Goal: Transaction & Acquisition: Purchase product/service

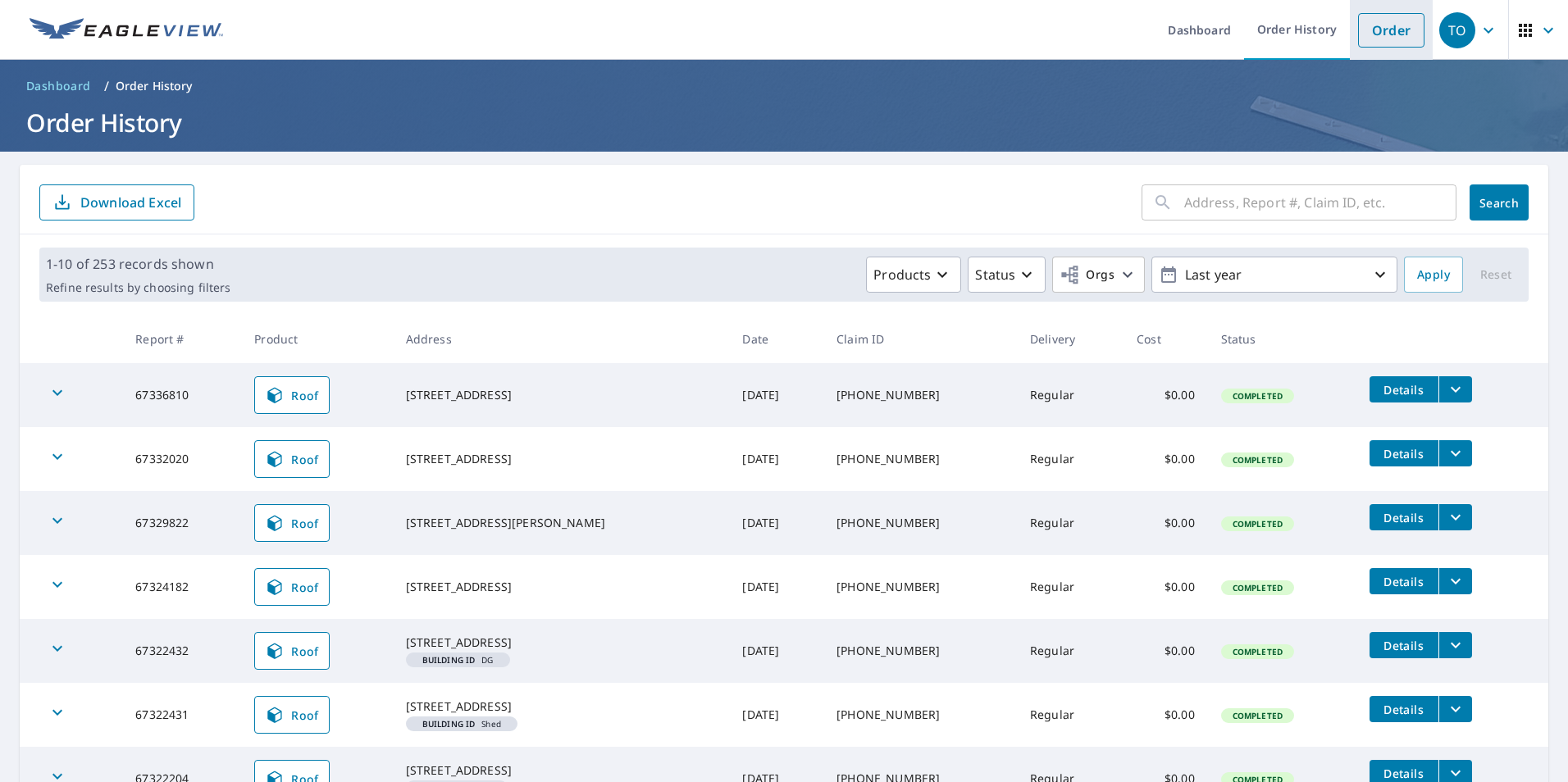
click at [1383, 27] on link "Order" at bounding box center [1392, 30] width 67 height 34
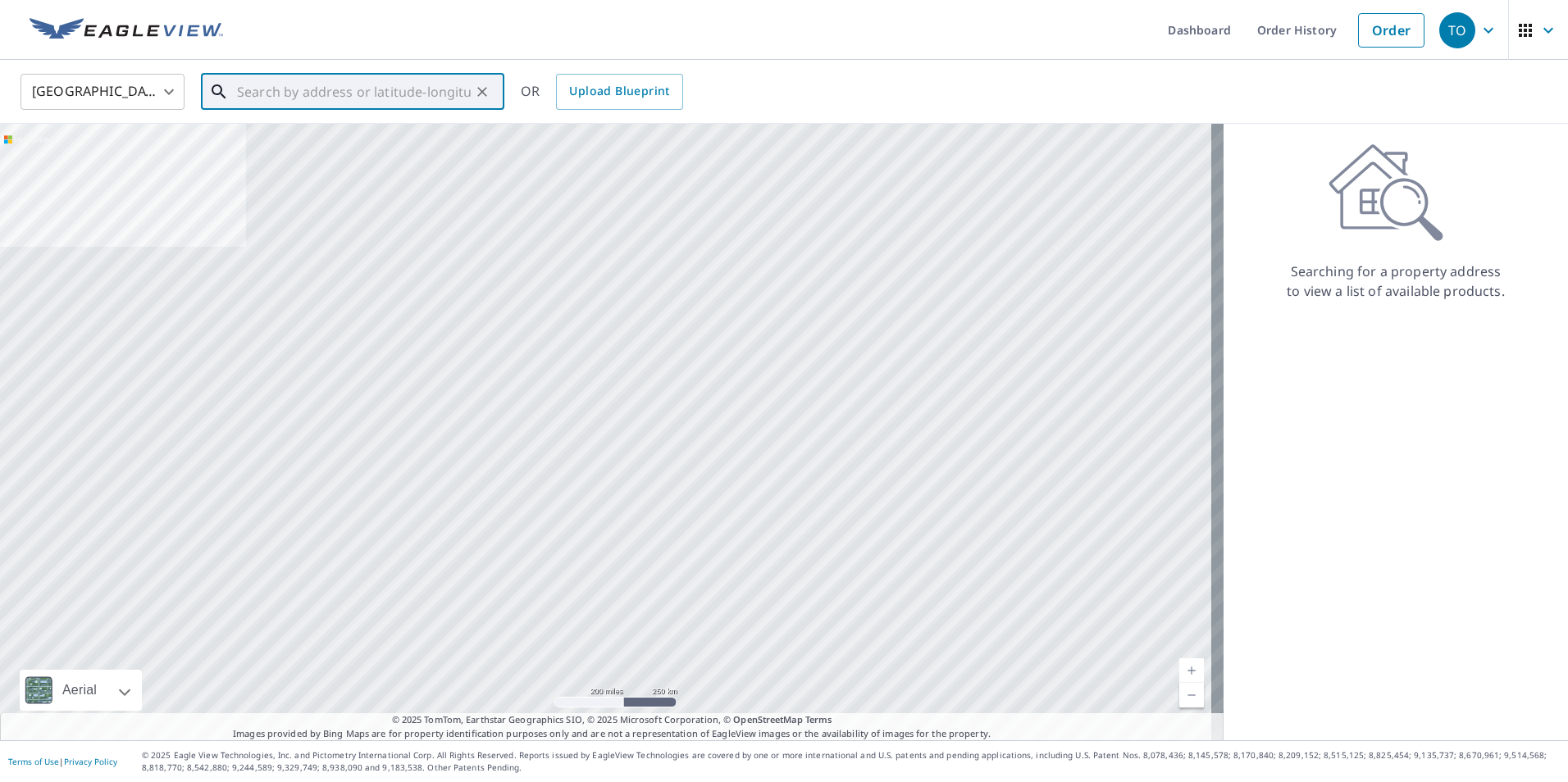
click at [297, 101] on input "text" at bounding box center [354, 92] width 234 height 46
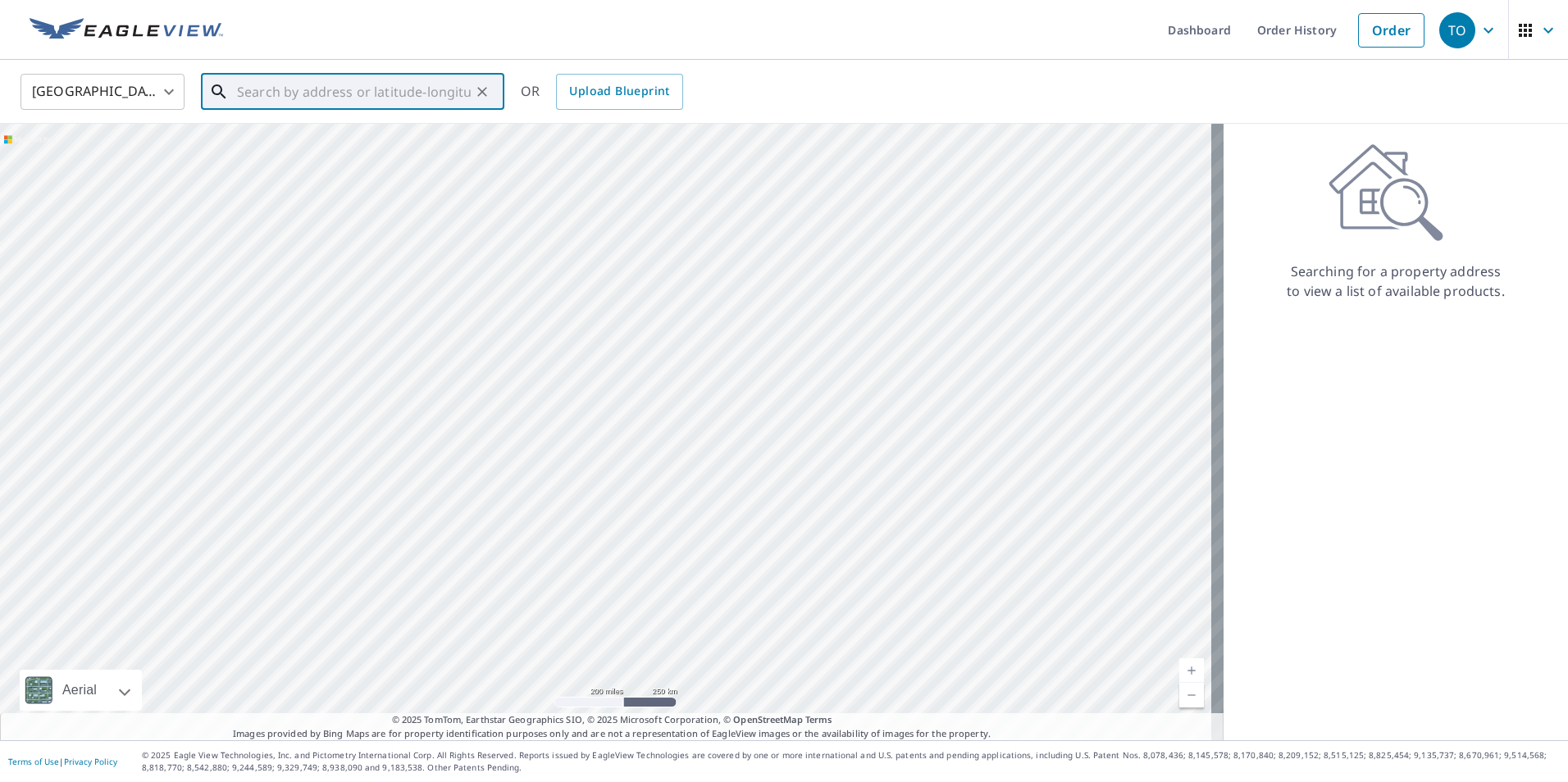
paste input "[STREET_ADDRESS]"
click at [348, 144] on span "[STREET_ADDRESS]" at bounding box center [362, 140] width 257 height 20
type input "[STREET_ADDRESS]"
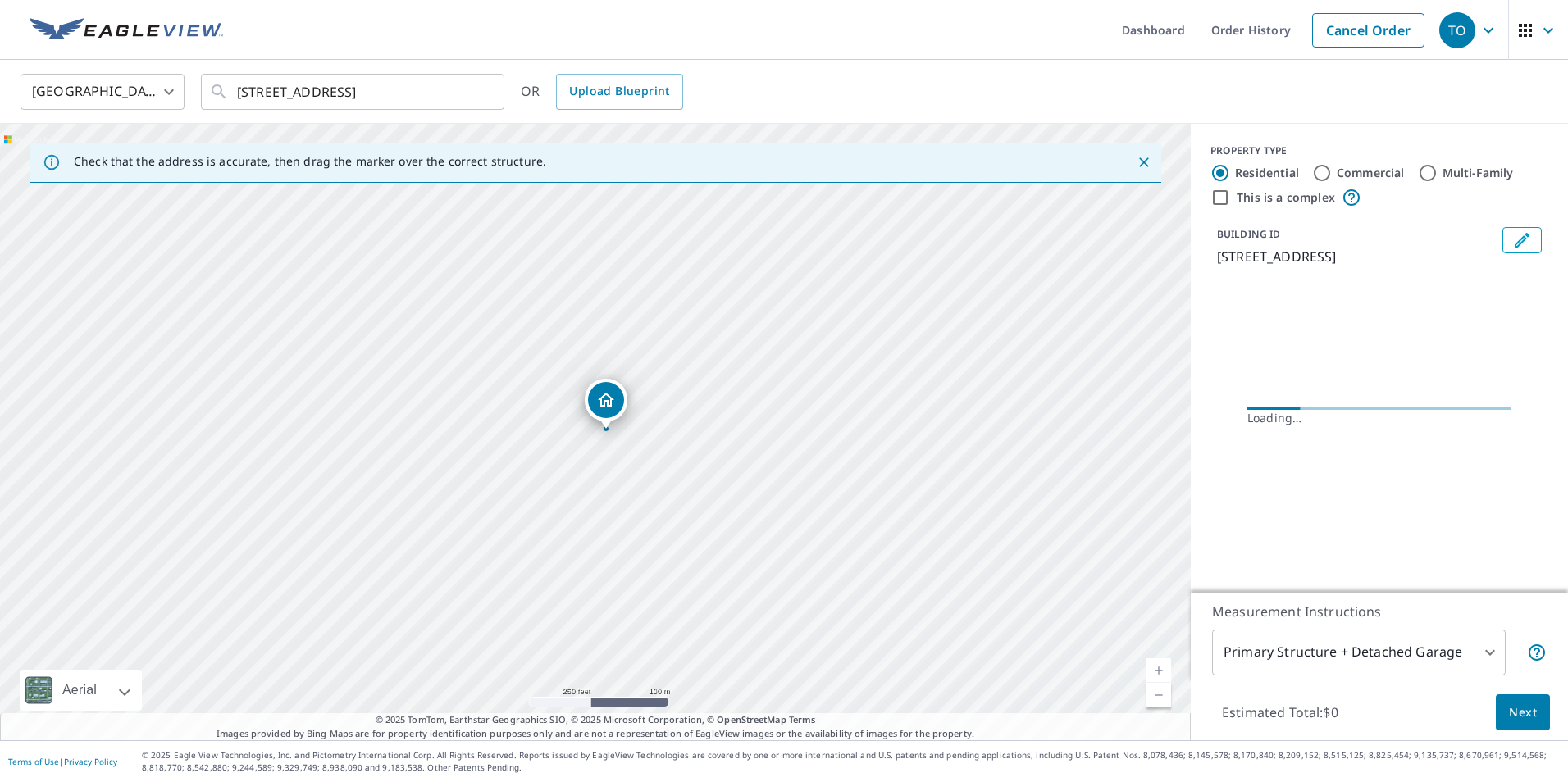
scroll to position [0, 0]
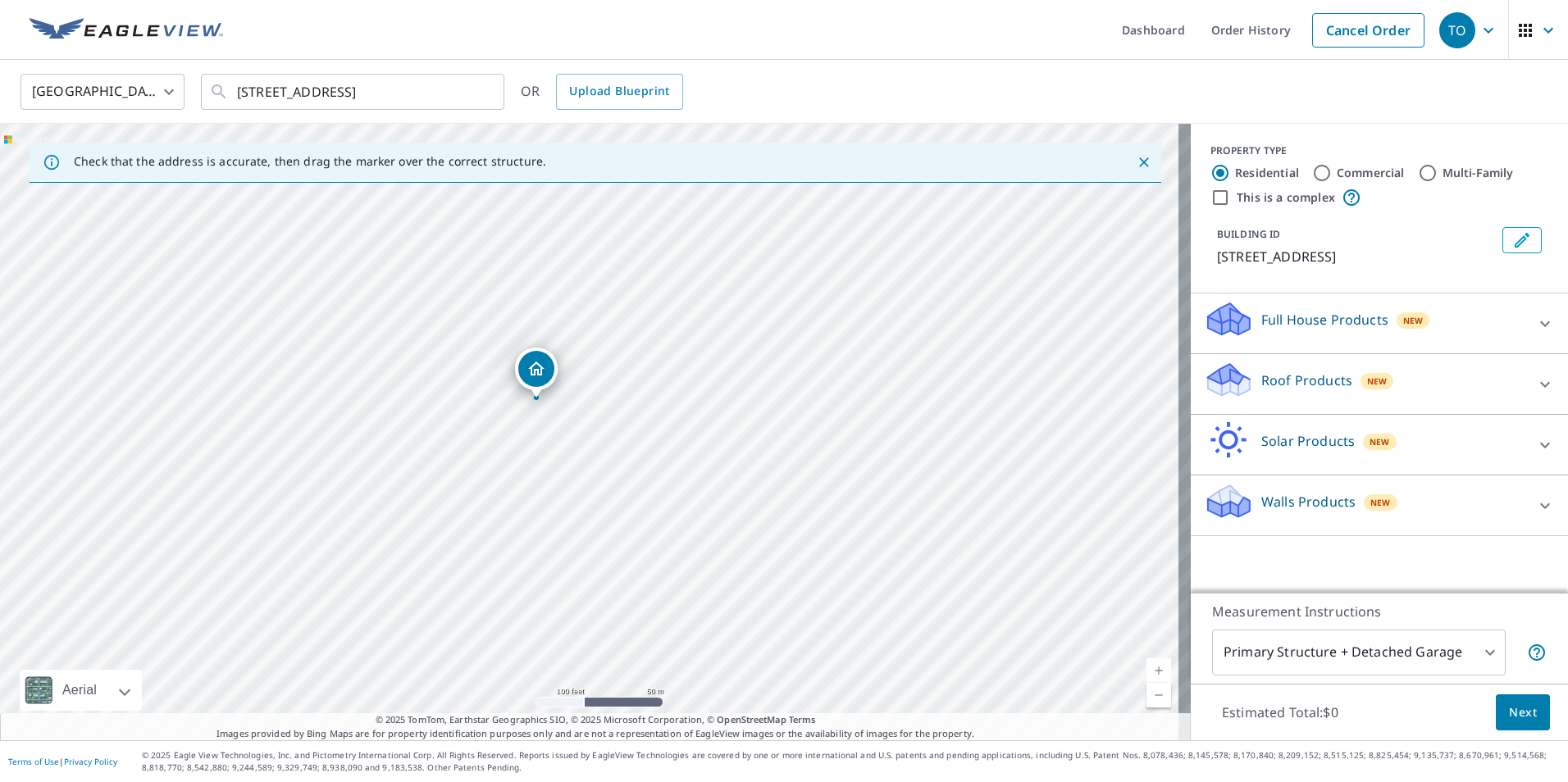
click at [1311, 384] on p "Roof Products" at bounding box center [1306, 380] width 91 height 20
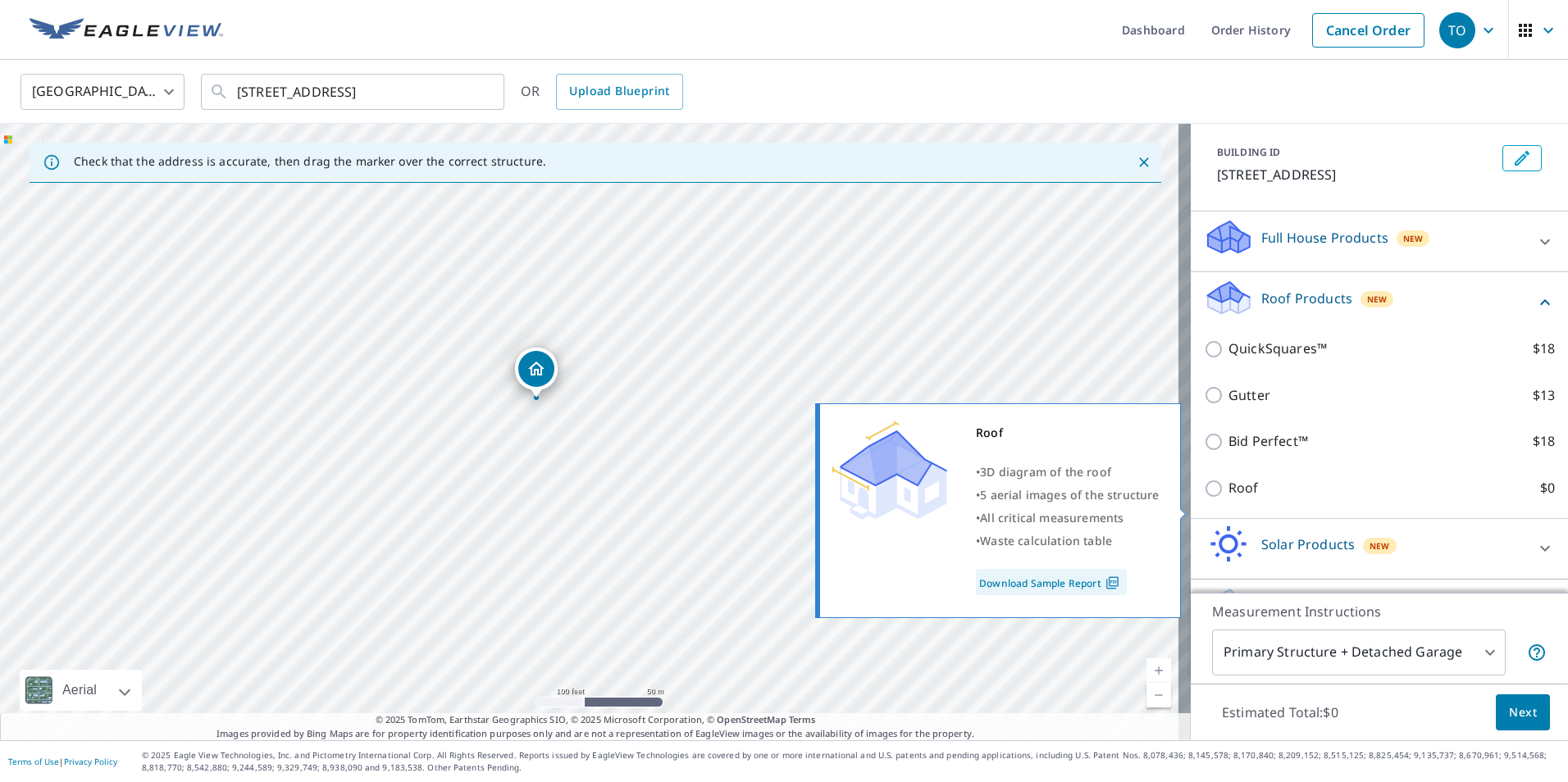
click at [1238, 498] on p "Roof" at bounding box center [1243, 488] width 30 height 21
click at [1228, 498] on input "Roof $0" at bounding box center [1216, 488] width 25 height 20
checkbox input "true"
type input "3"
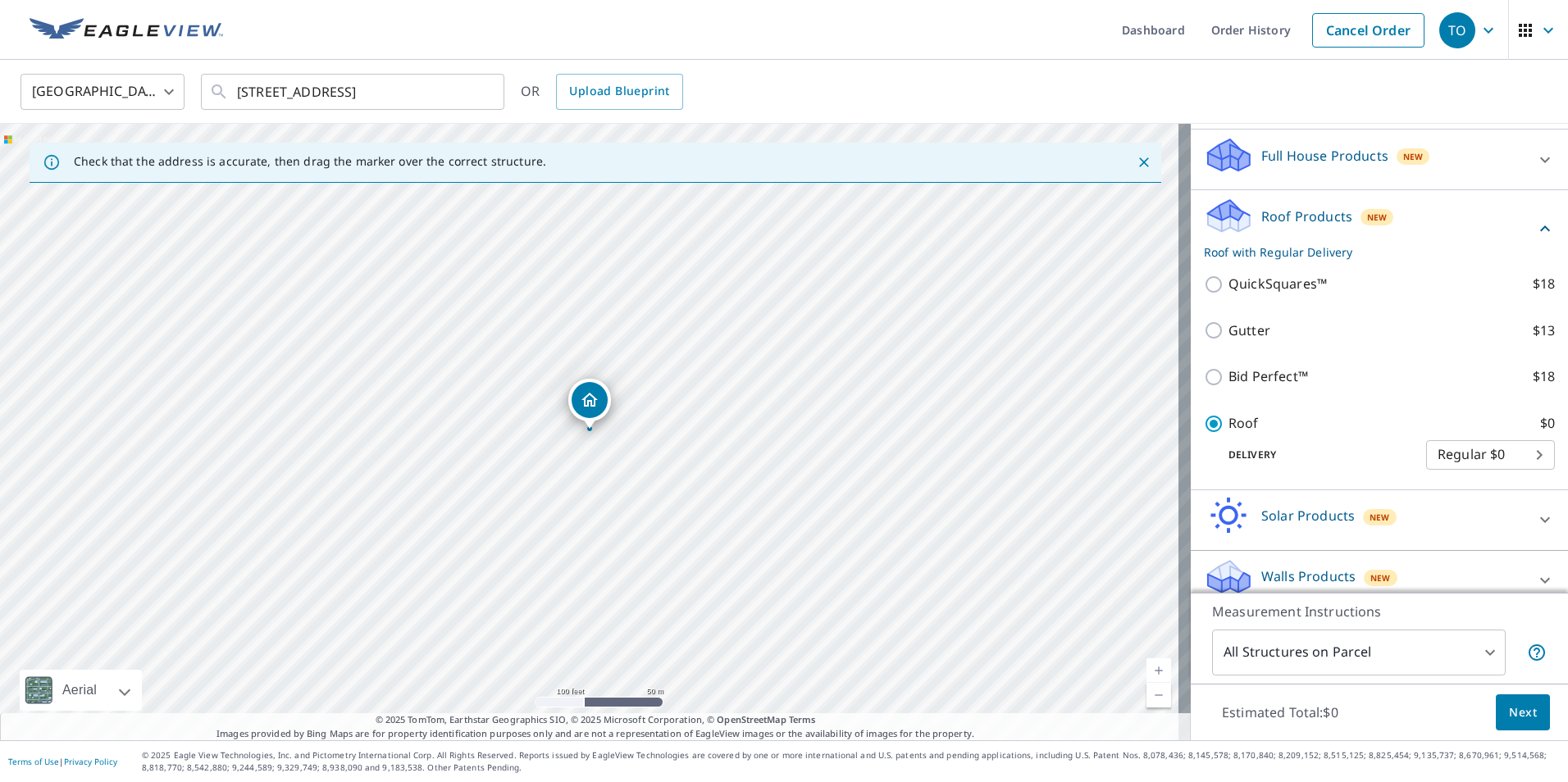
scroll to position [158, 0]
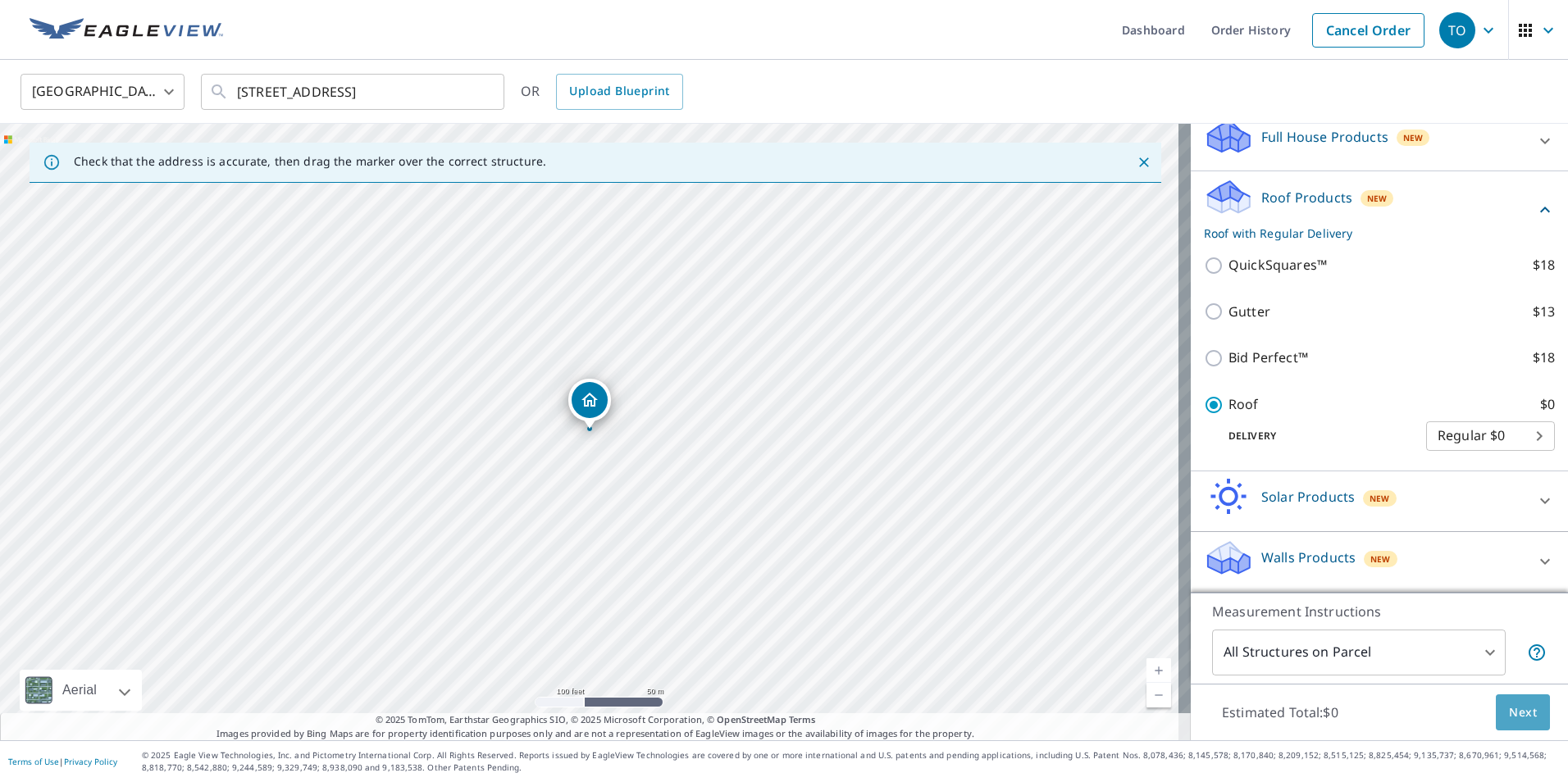
click at [1509, 710] on span "Next" at bounding box center [1522, 712] width 27 height 21
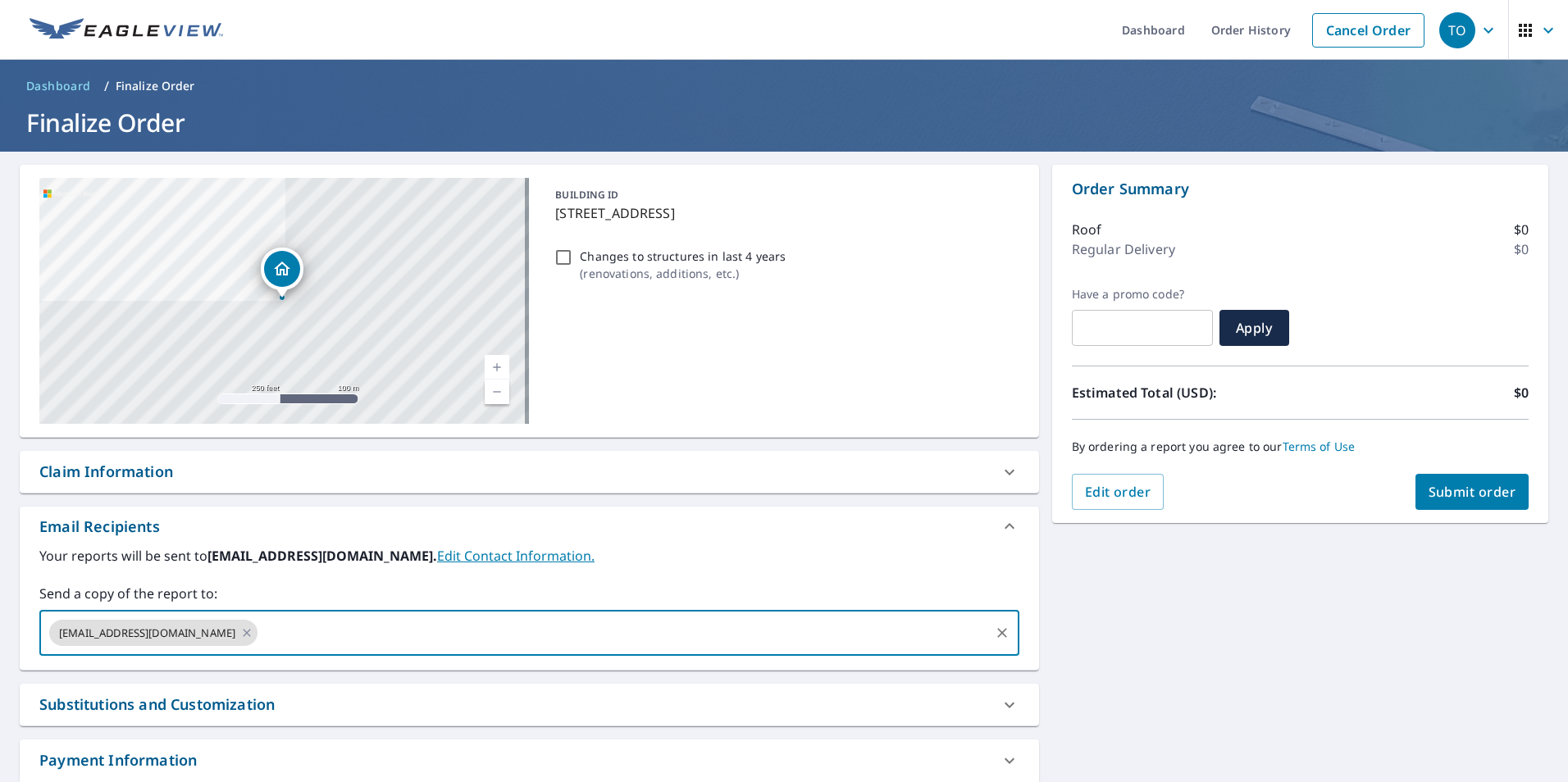
drag, startPoint x: 261, startPoint y: 622, endPoint x: 336, endPoint y: 600, distance: 78.2
click at [261, 622] on input "text" at bounding box center [623, 632] width 727 height 31
type input "[EMAIL_ADDRESS][DOMAIN_NAME]"
click at [1069, 572] on div "[STREET_ADDRESS] Aerial Road A standard road map Aerial A detailed look from ab…" at bounding box center [784, 498] width 1568 height 694
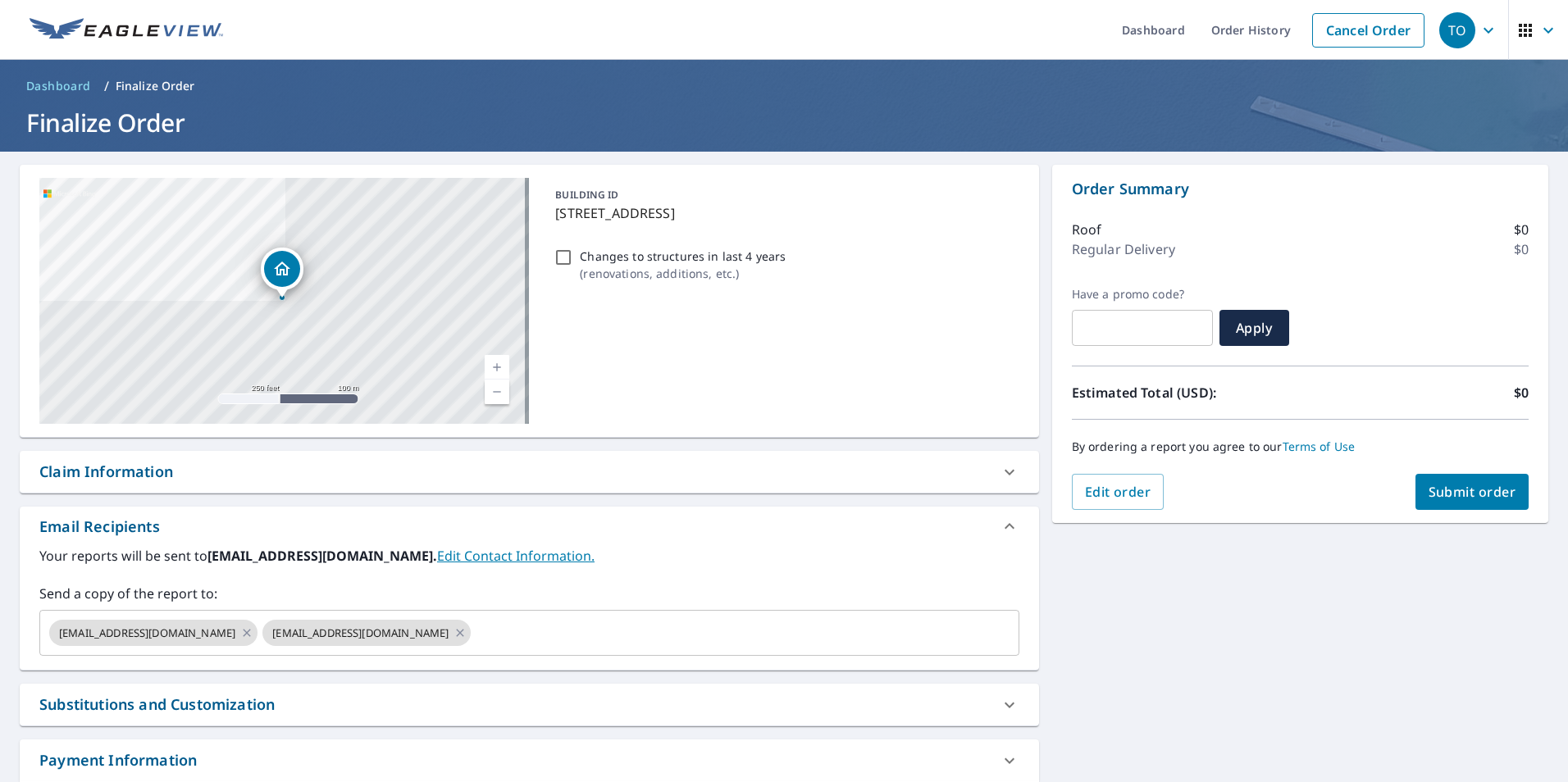
click at [479, 474] on div "Claim Information" at bounding box center [514, 472] width 950 height 22
checkbox input "true"
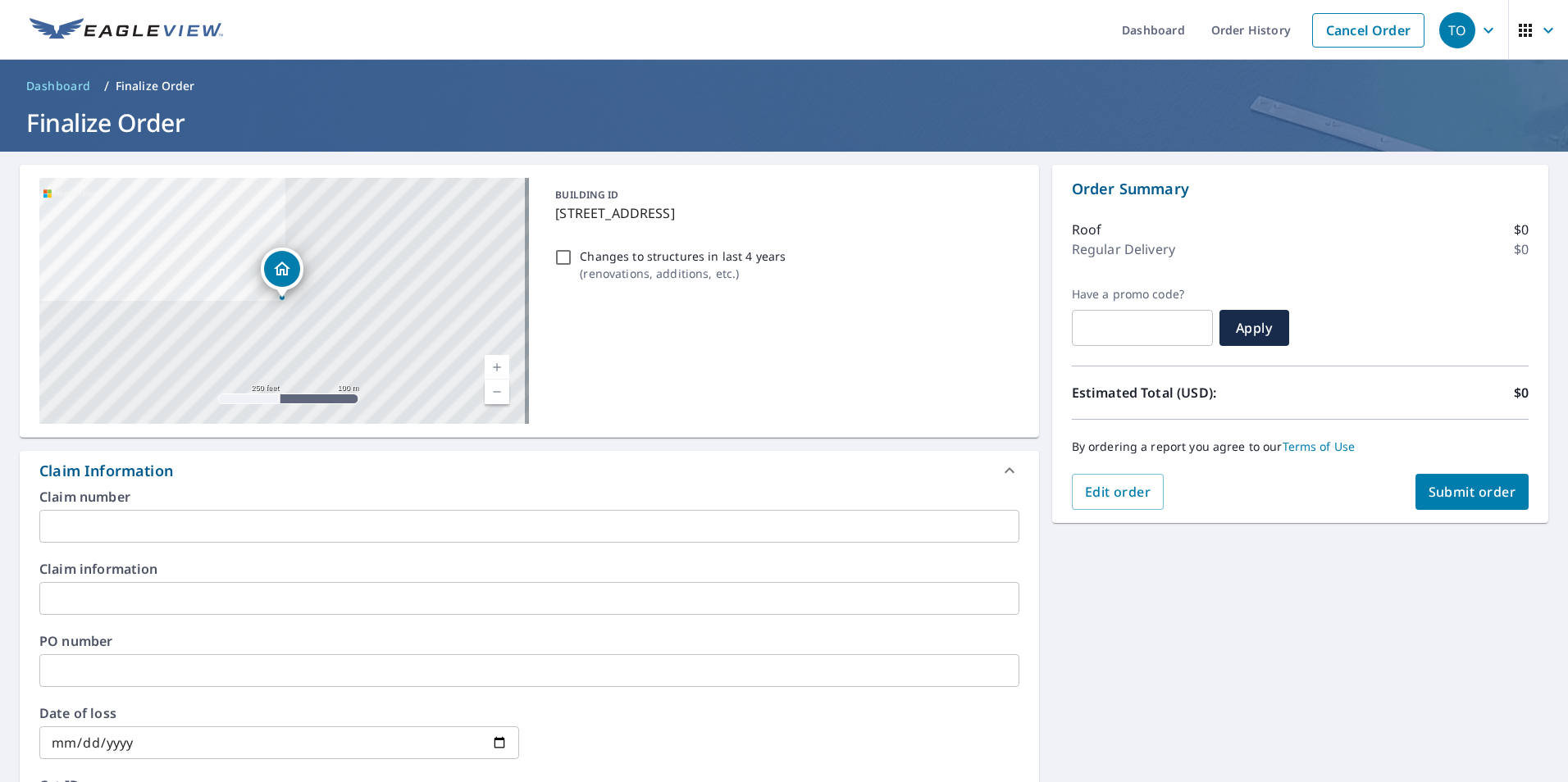
click at [181, 535] on input "text" at bounding box center [528, 526] width 980 height 32
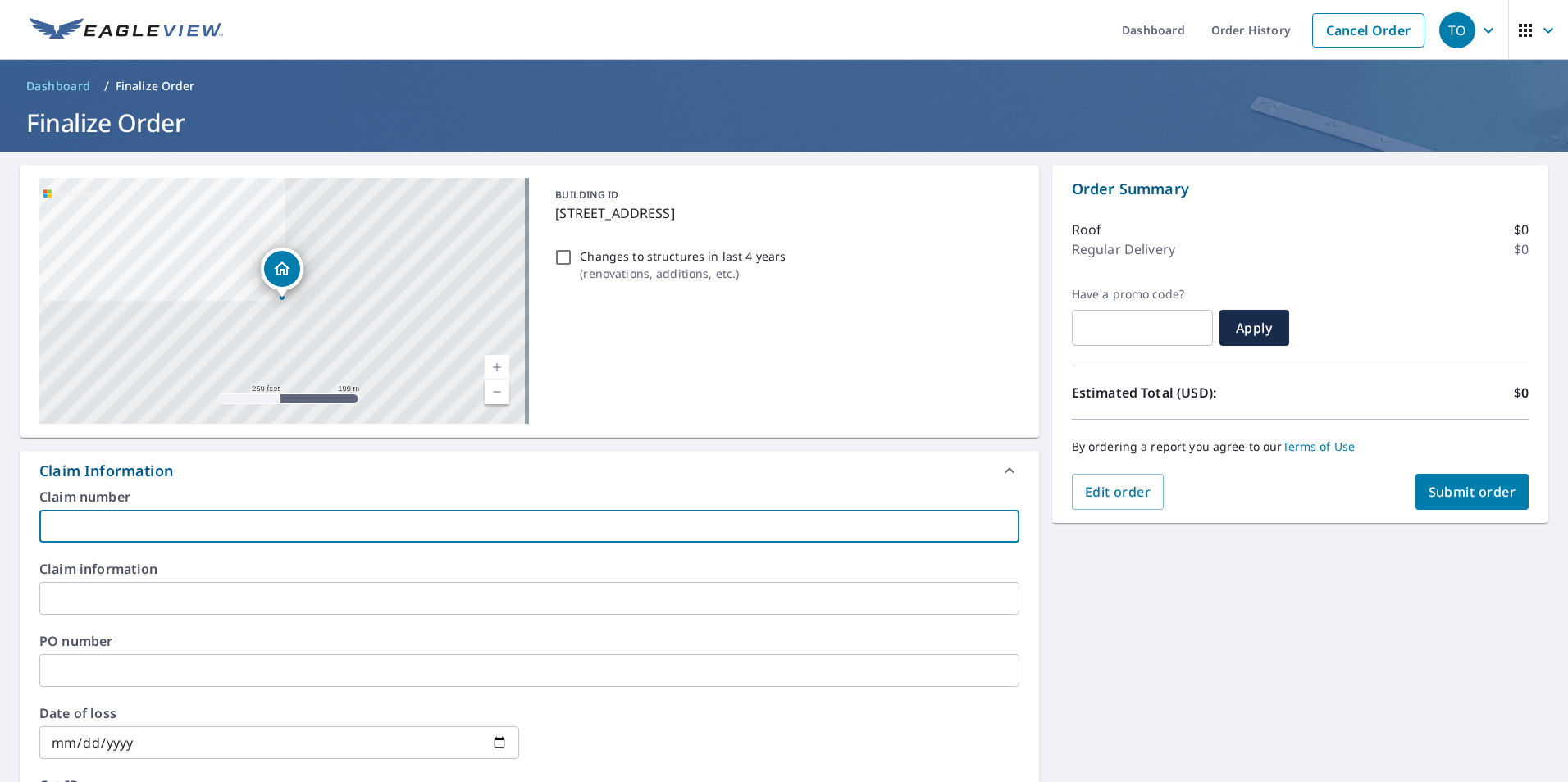
type input "6"
checkbox input "true"
type input "65"
checkbox input "true"
type input "651"
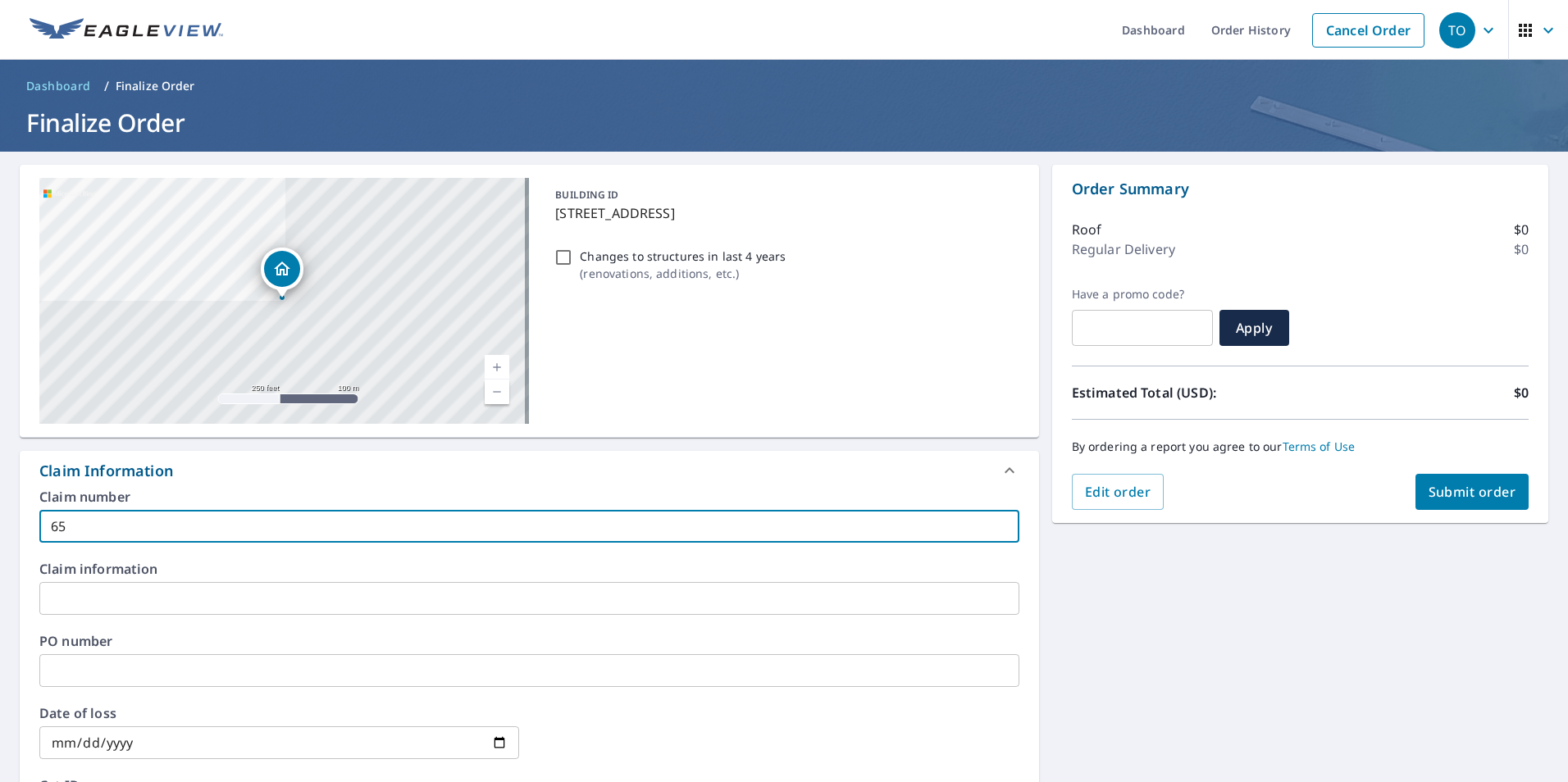
checkbox input "true"
type input "6515"
checkbox input "true"
type input "6515-"
checkbox input "true"
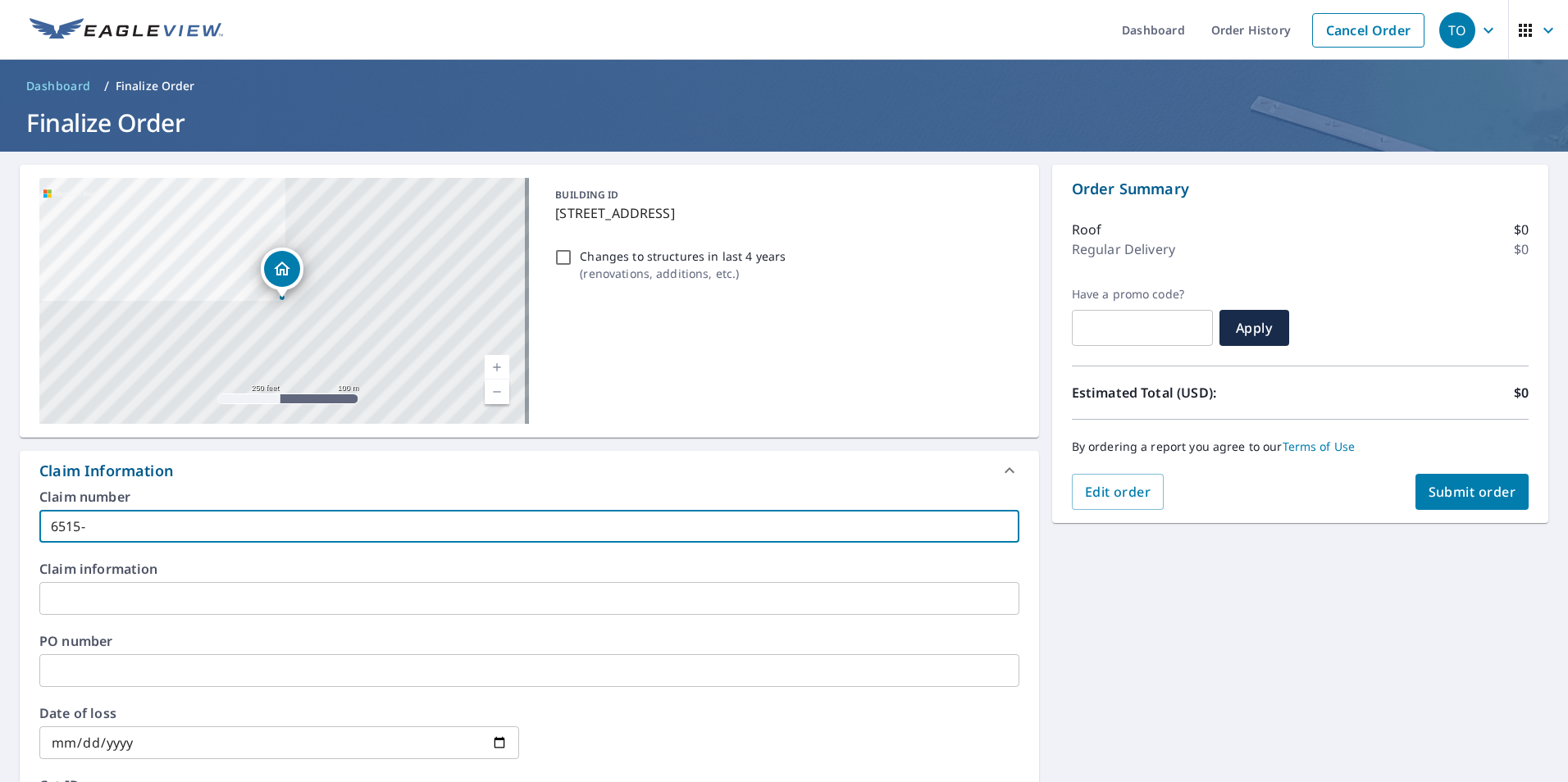
type input "6515-2"
checkbox input "true"
type input "6515-25"
checkbox input "true"
type input "6515-25-"
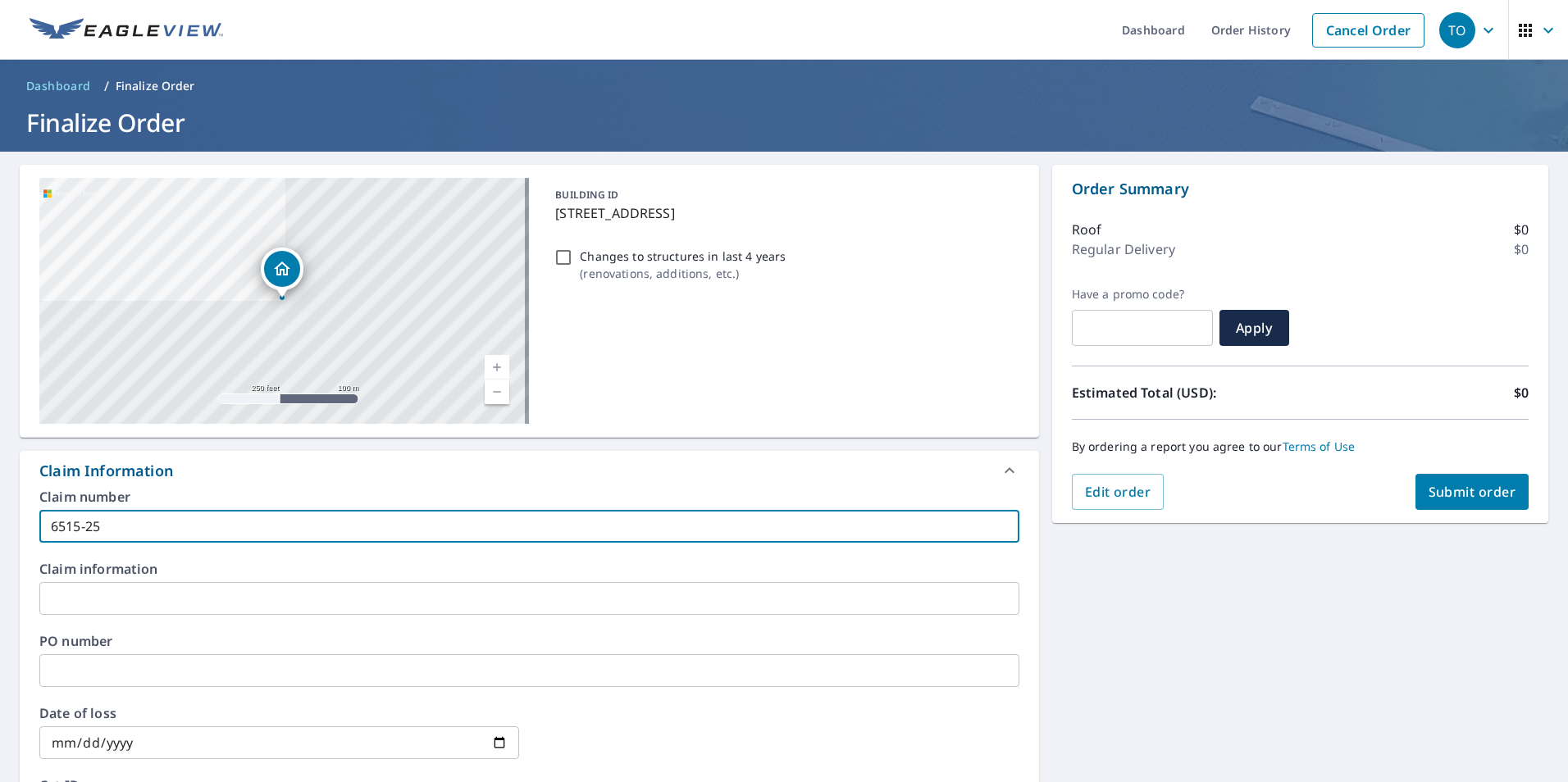
checkbox input "true"
click at [121, 530] on input "6515-25-" at bounding box center [528, 526] width 980 height 32
type input "6515-25-4"
checkbox input "true"
type input "6515-25-43"
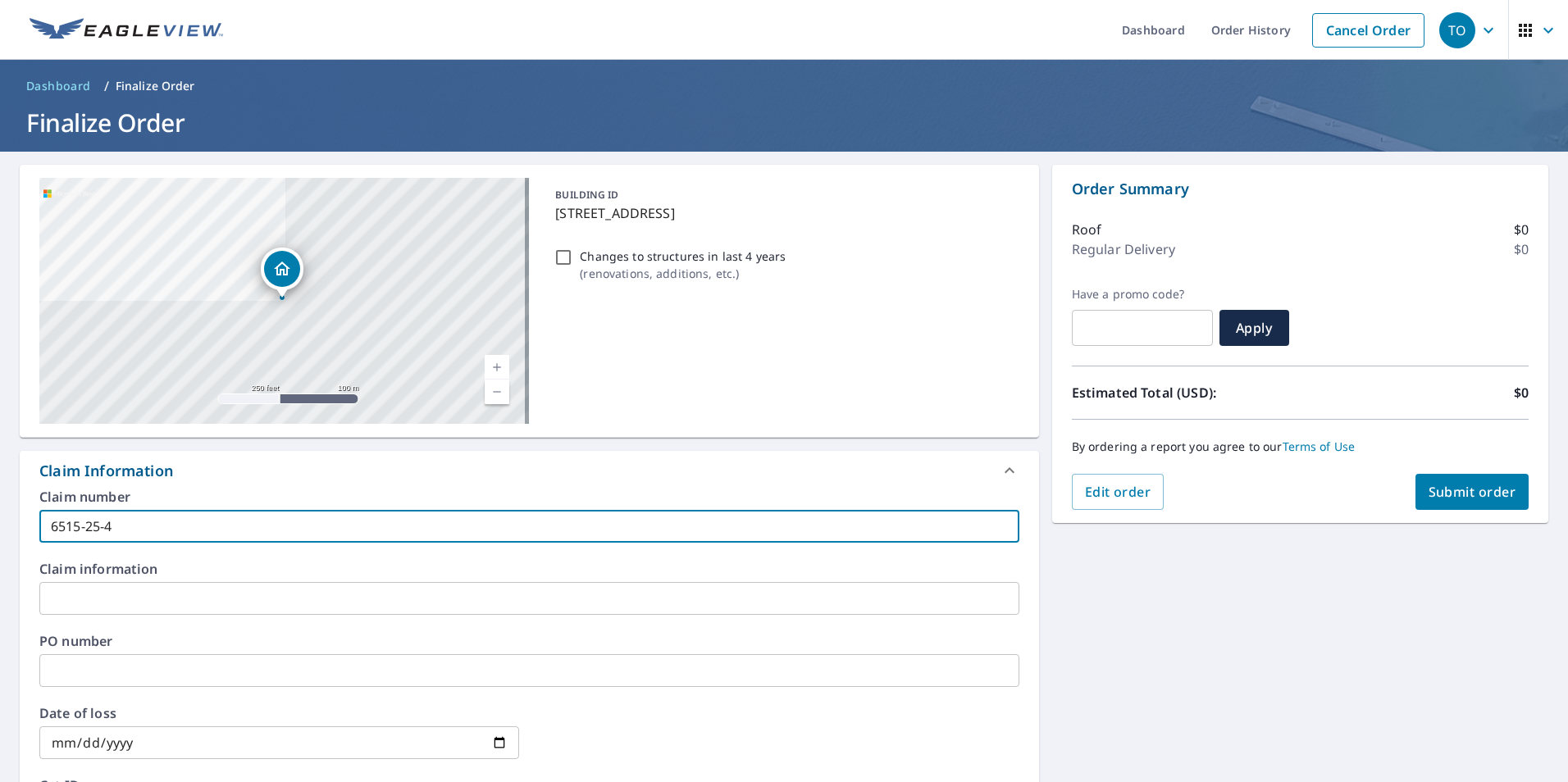
checkbox input "true"
type input "[PHONE_NUMBER]"
checkbox input "true"
type input "[PHONE_NUMBER]"
click at [1377, 682] on div "[STREET_ADDRESS] Aerial Road A standard road map Aerial A detailed look from ab…" at bounding box center [784, 675] width 1568 height 1047
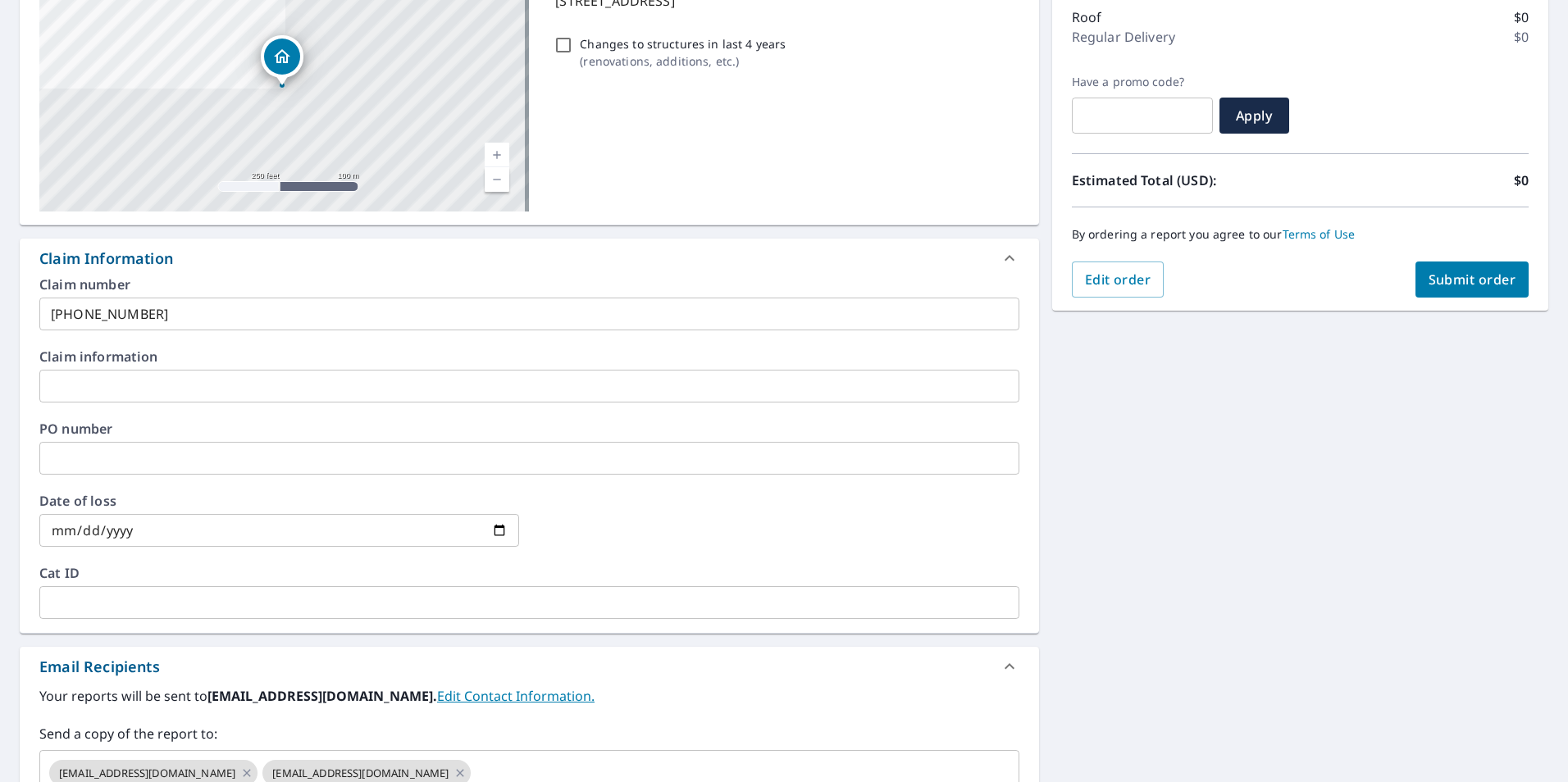
scroll to position [131, 0]
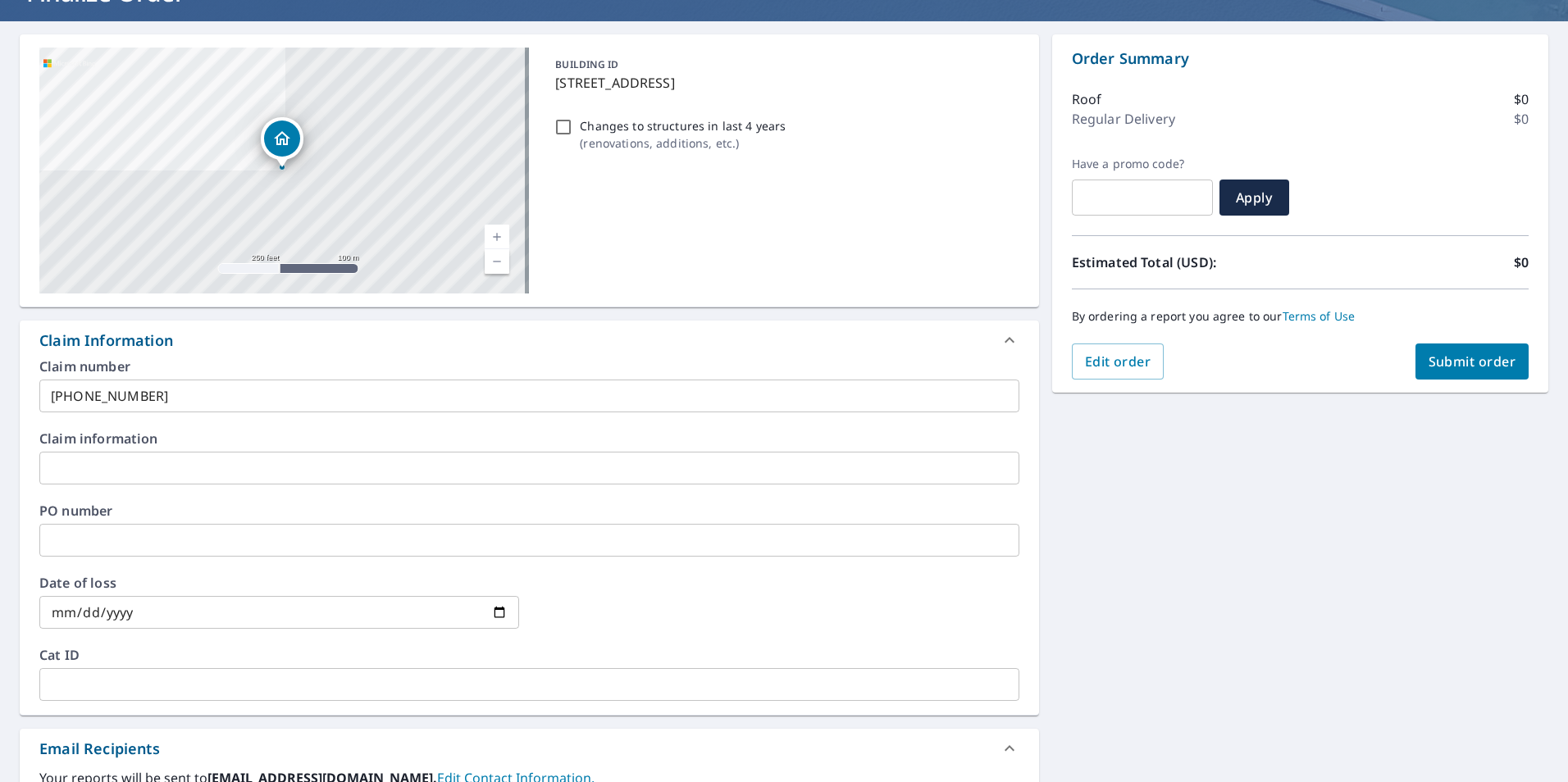
click at [1450, 368] on span "Submit order" at bounding box center [1471, 362] width 87 height 18
checkbox input "true"
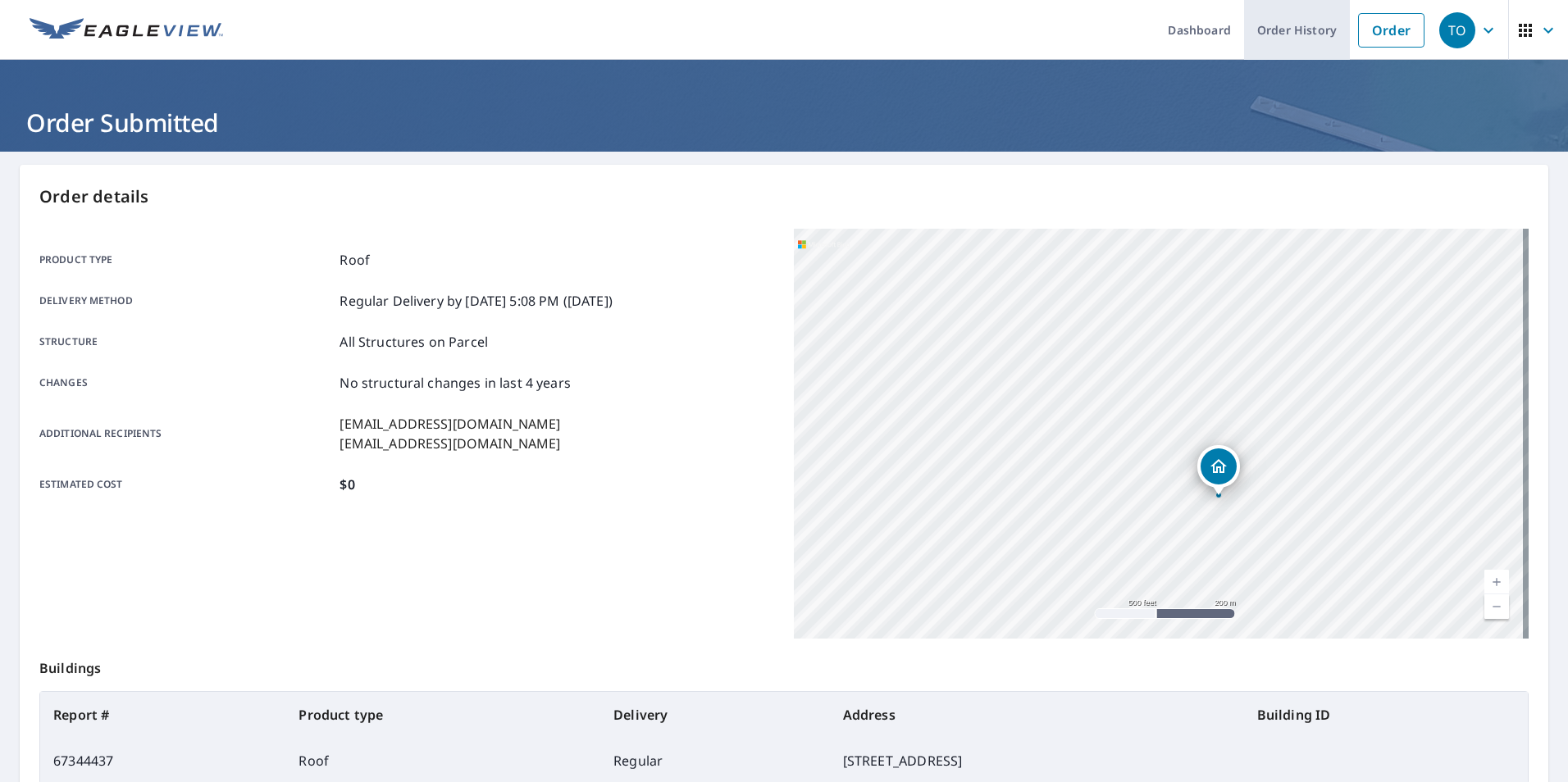
click at [1298, 30] on link "Order History" at bounding box center [1297, 30] width 106 height 60
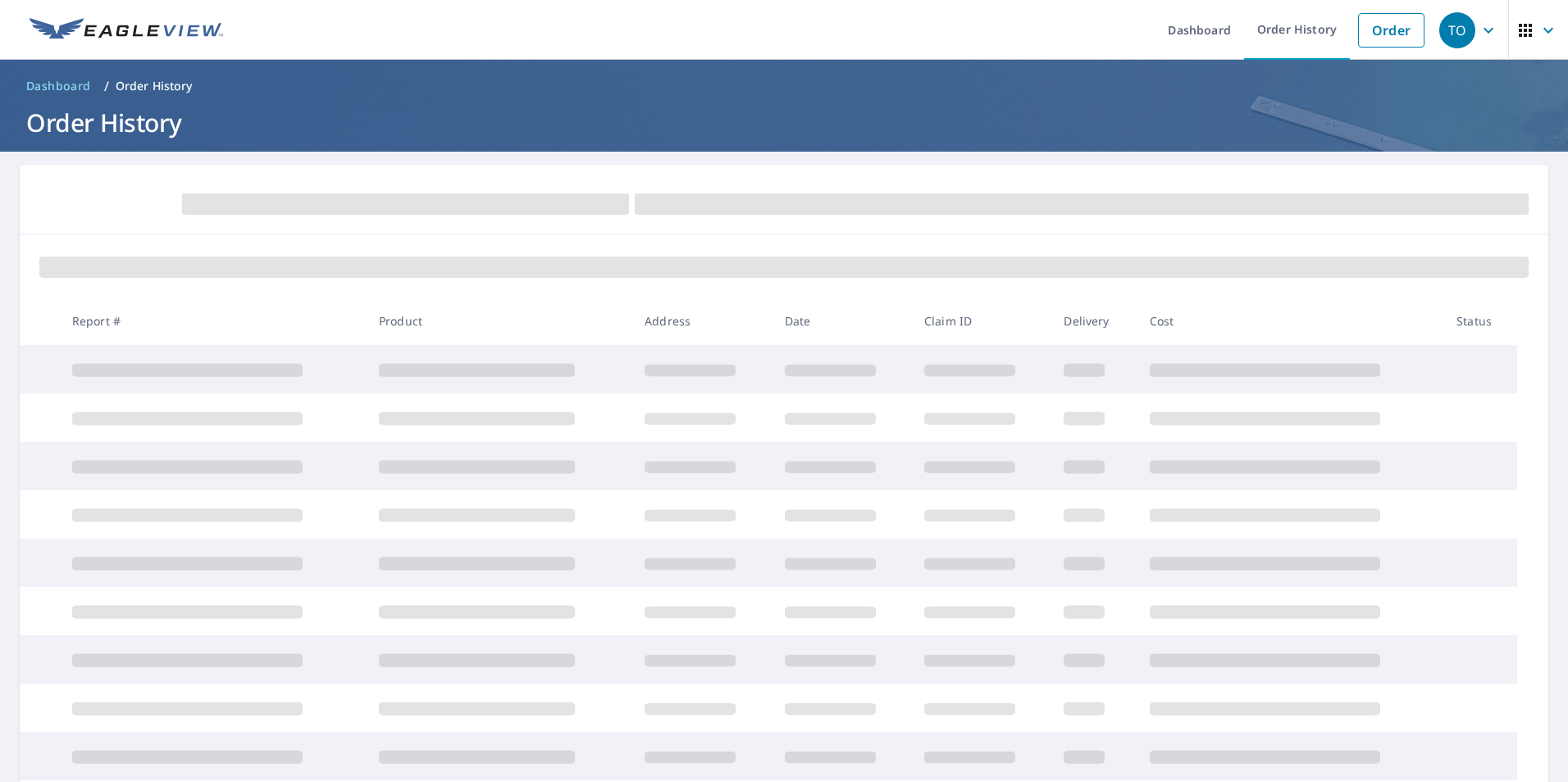
scroll to position [82, 0]
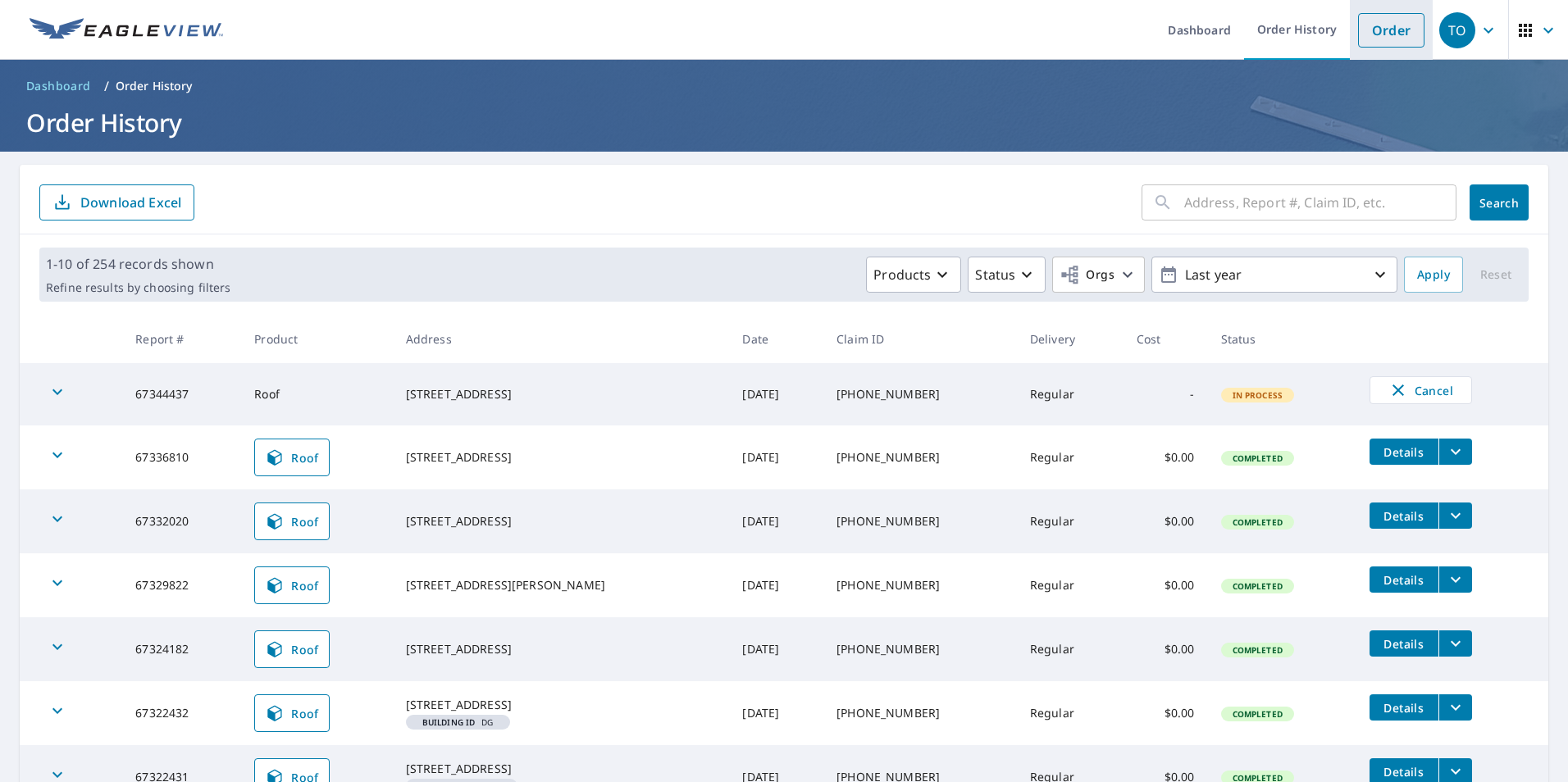
click at [1358, 19] on link "Order" at bounding box center [1392, 30] width 67 height 34
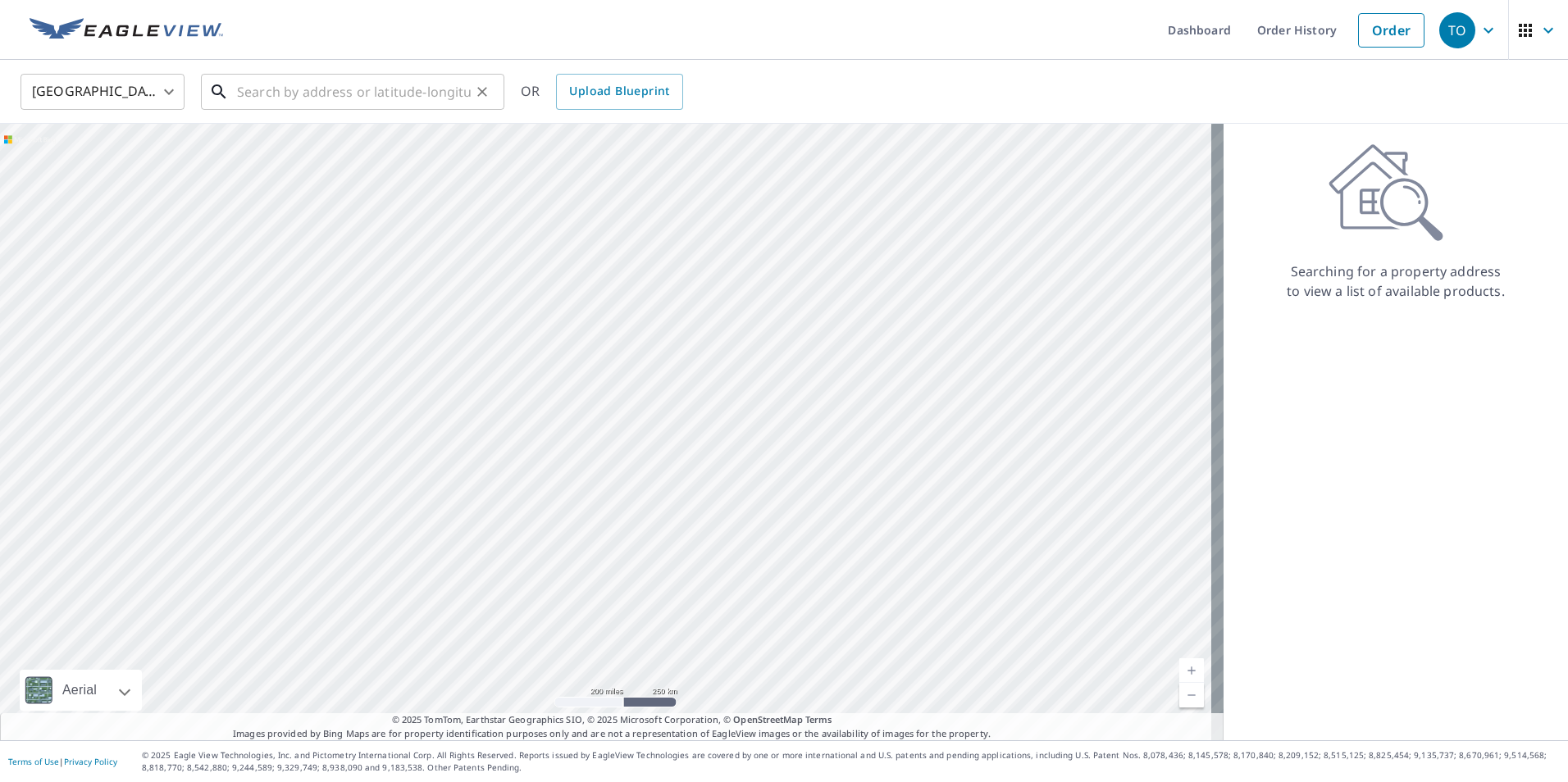
click at [398, 104] on input "text" at bounding box center [354, 92] width 234 height 46
paste input "1. [STREET_ADDRESS]"
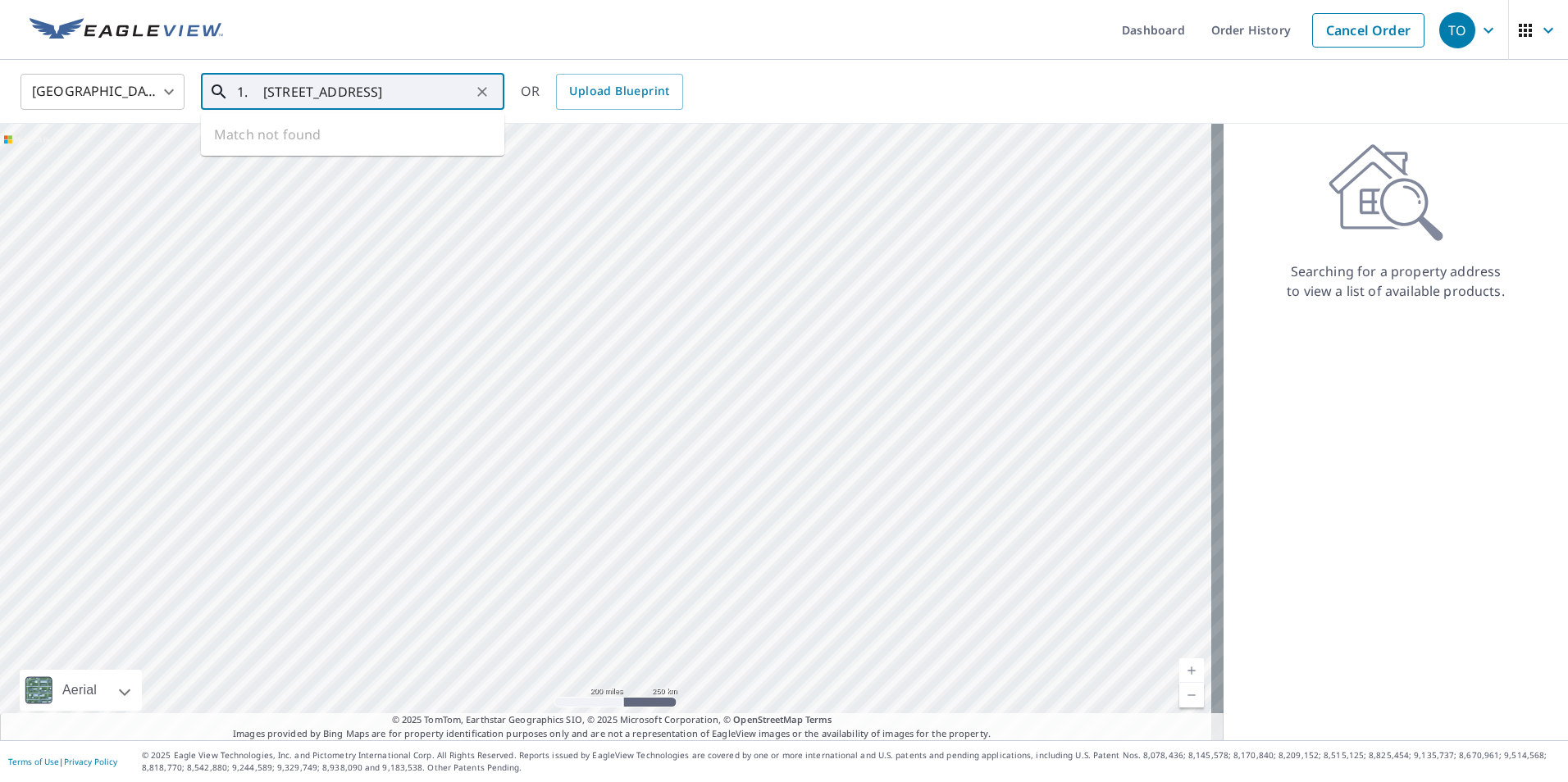
scroll to position [0, 11]
click at [255, 87] on input "1. [STREET_ADDRESS]" at bounding box center [354, 92] width 234 height 46
click at [330, 156] on p "[GEOGRAPHIC_DATA]" at bounding box center [362, 157] width 257 height 17
type input "[STREET_ADDRESS]"
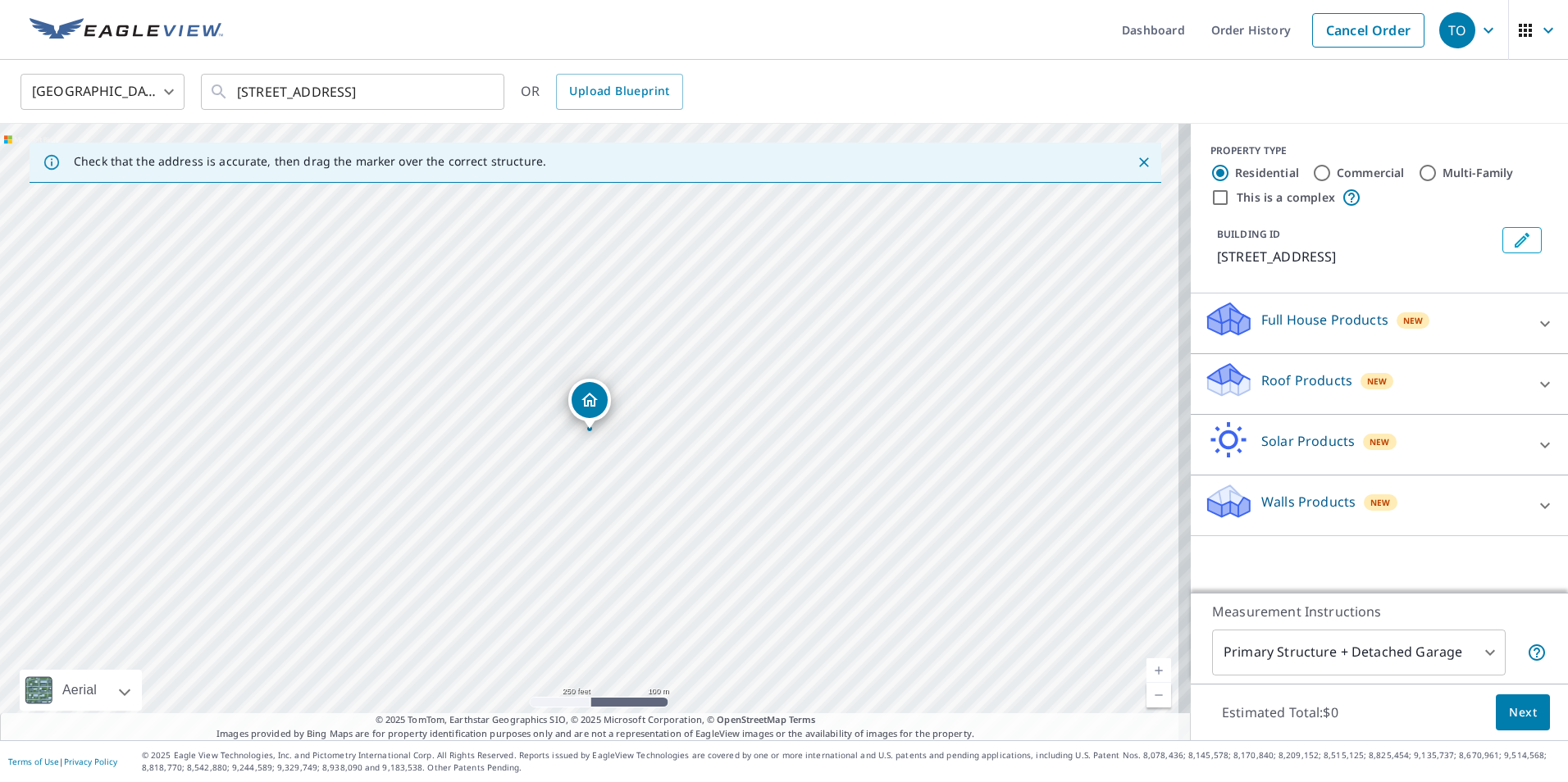
click at [1389, 400] on div "Roof Products New" at bounding box center [1364, 384] width 321 height 47
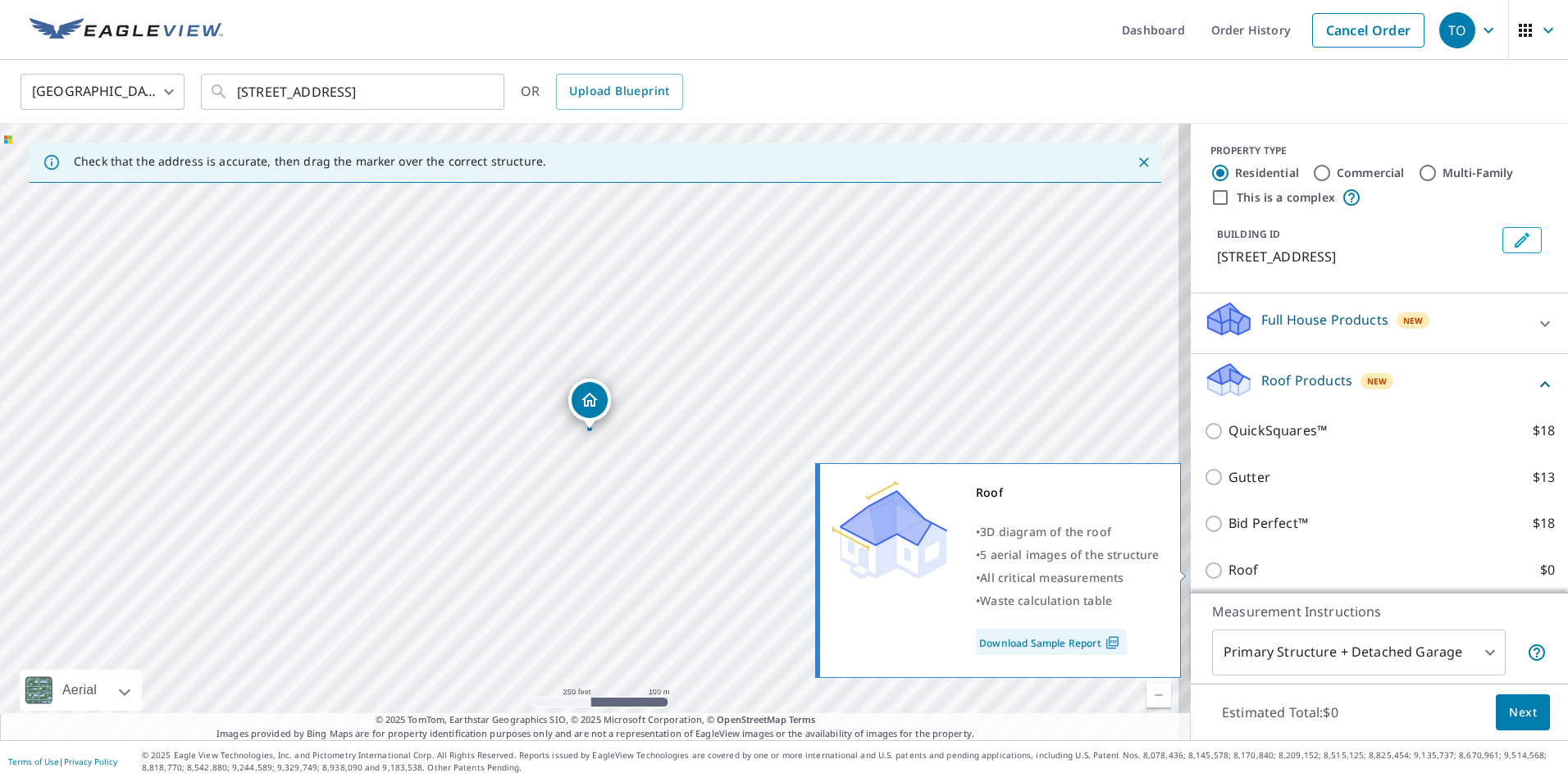
click at [1230, 577] on p "Roof" at bounding box center [1243, 570] width 30 height 21
click at [1228, 577] on input "Roof $0" at bounding box center [1216, 571] width 25 height 20
checkbox input "true"
type input "3"
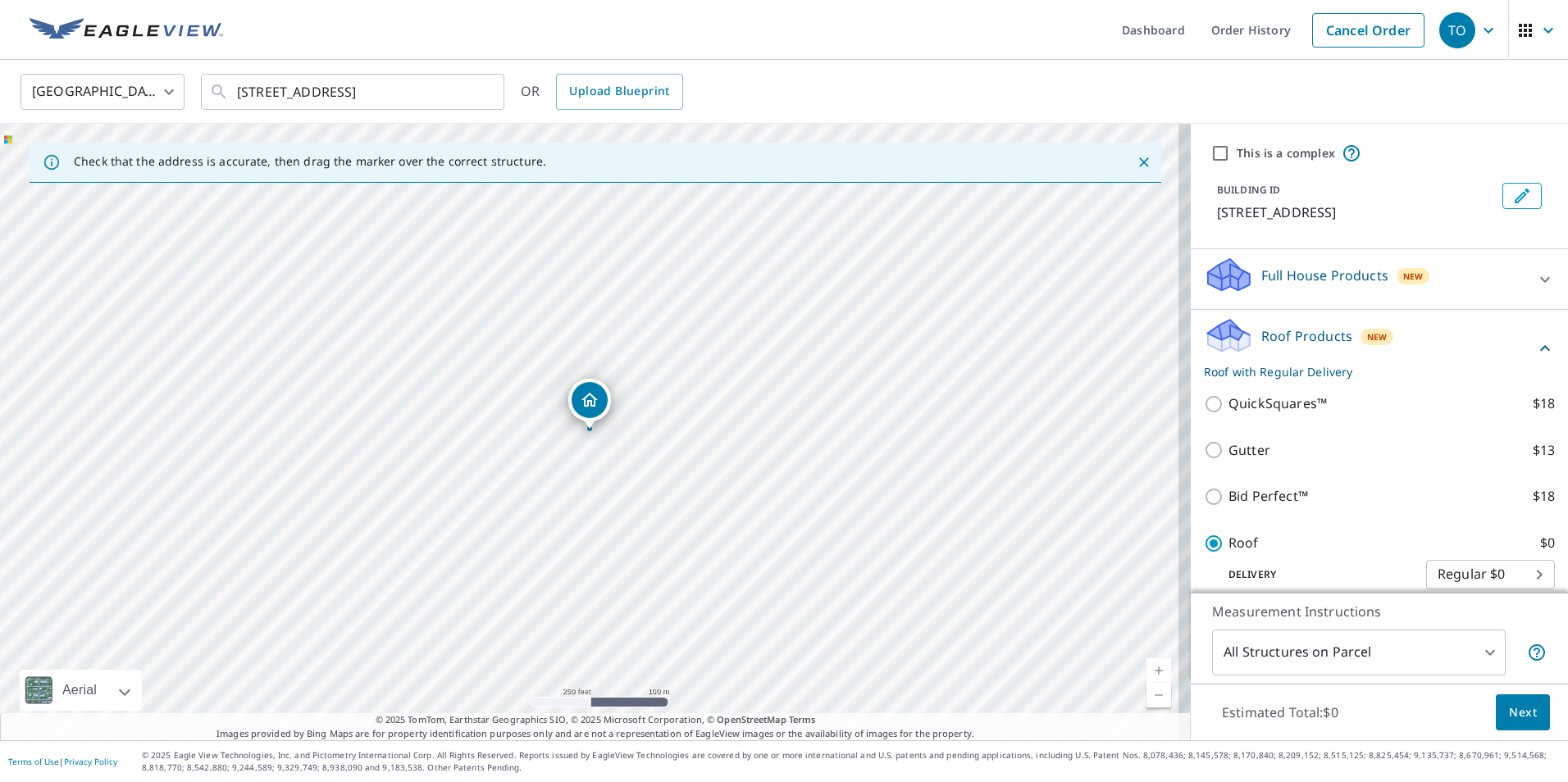
scroll to position [82, 0]
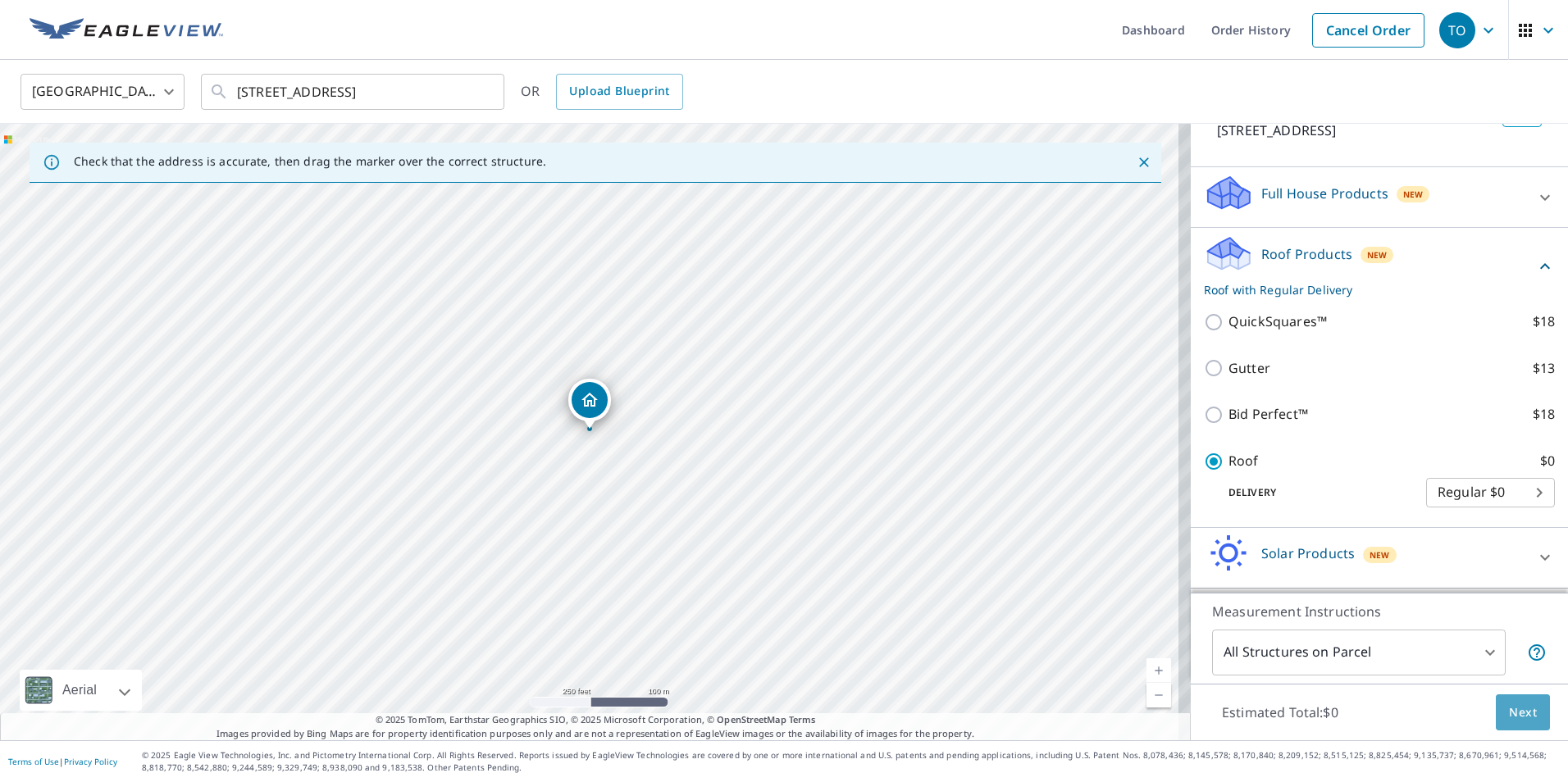
click at [1511, 704] on span "Next" at bounding box center [1522, 712] width 27 height 21
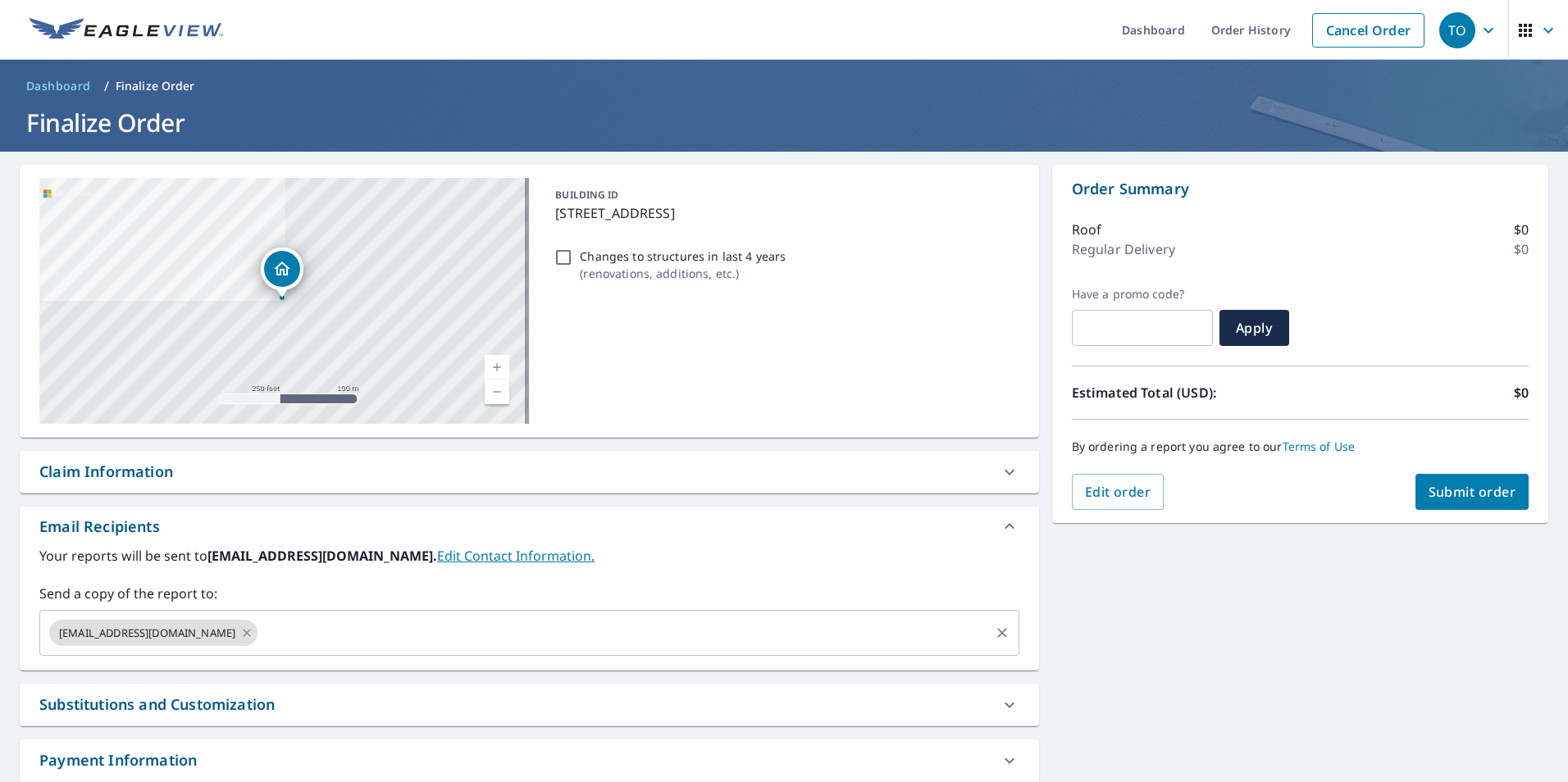
click at [260, 620] on input "text" at bounding box center [623, 632] width 727 height 31
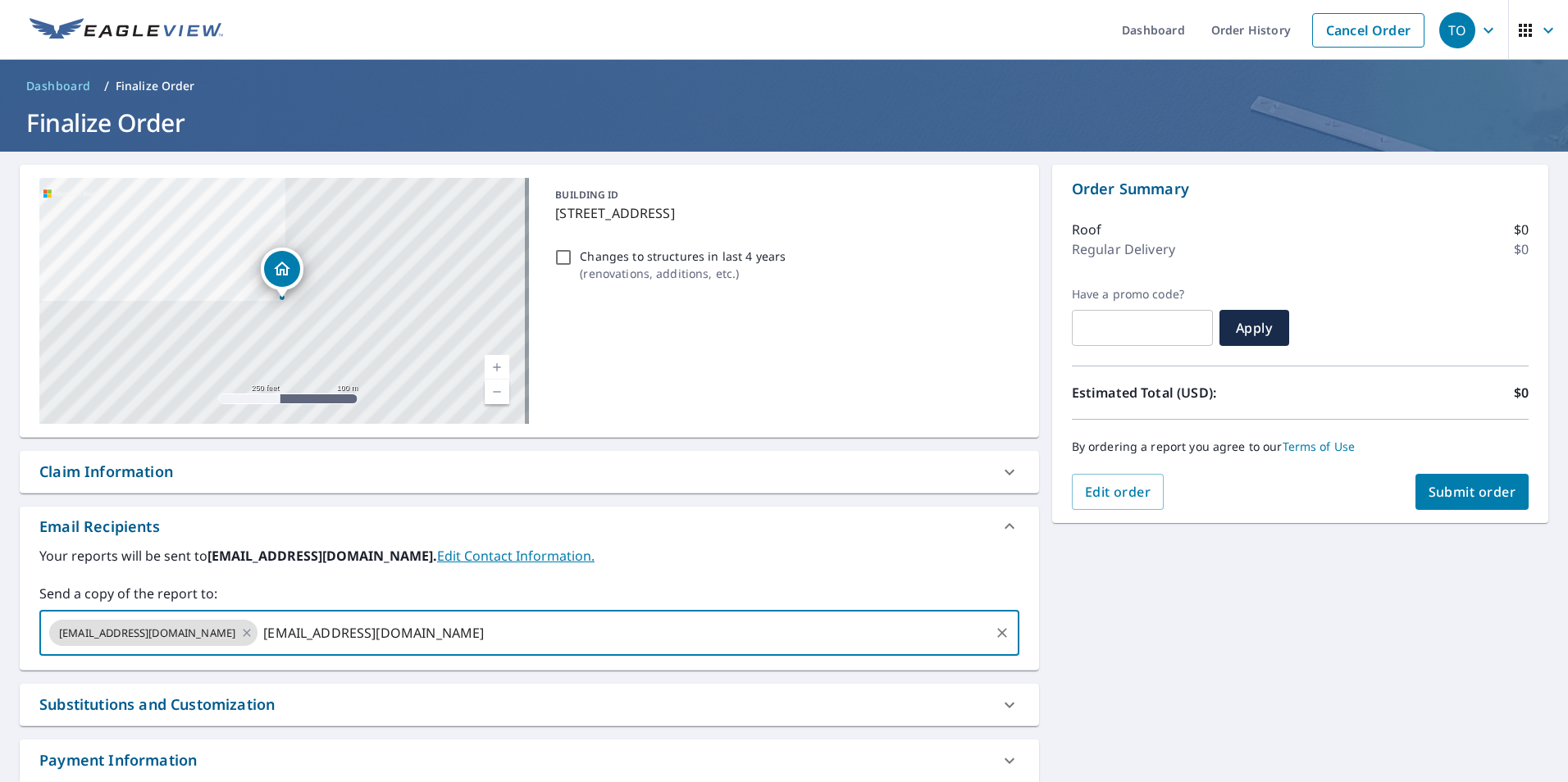
click at [300, 643] on input "[EMAIL_ADDRESS][DOMAIN_NAME]" at bounding box center [623, 632] width 727 height 31
drag, startPoint x: 384, startPoint y: 634, endPoint x: 206, endPoint y: 656, distance: 179.4
click at [206, 656] on div "[EMAIL_ADDRESS][DOMAIN_NAME] [EMAIL_ADDRESS][DOMAIN_NAME] ​" at bounding box center [528, 632] width 980 height 46
type input "[EMAIL_ADDRESS][DOMAIN_NAME]"
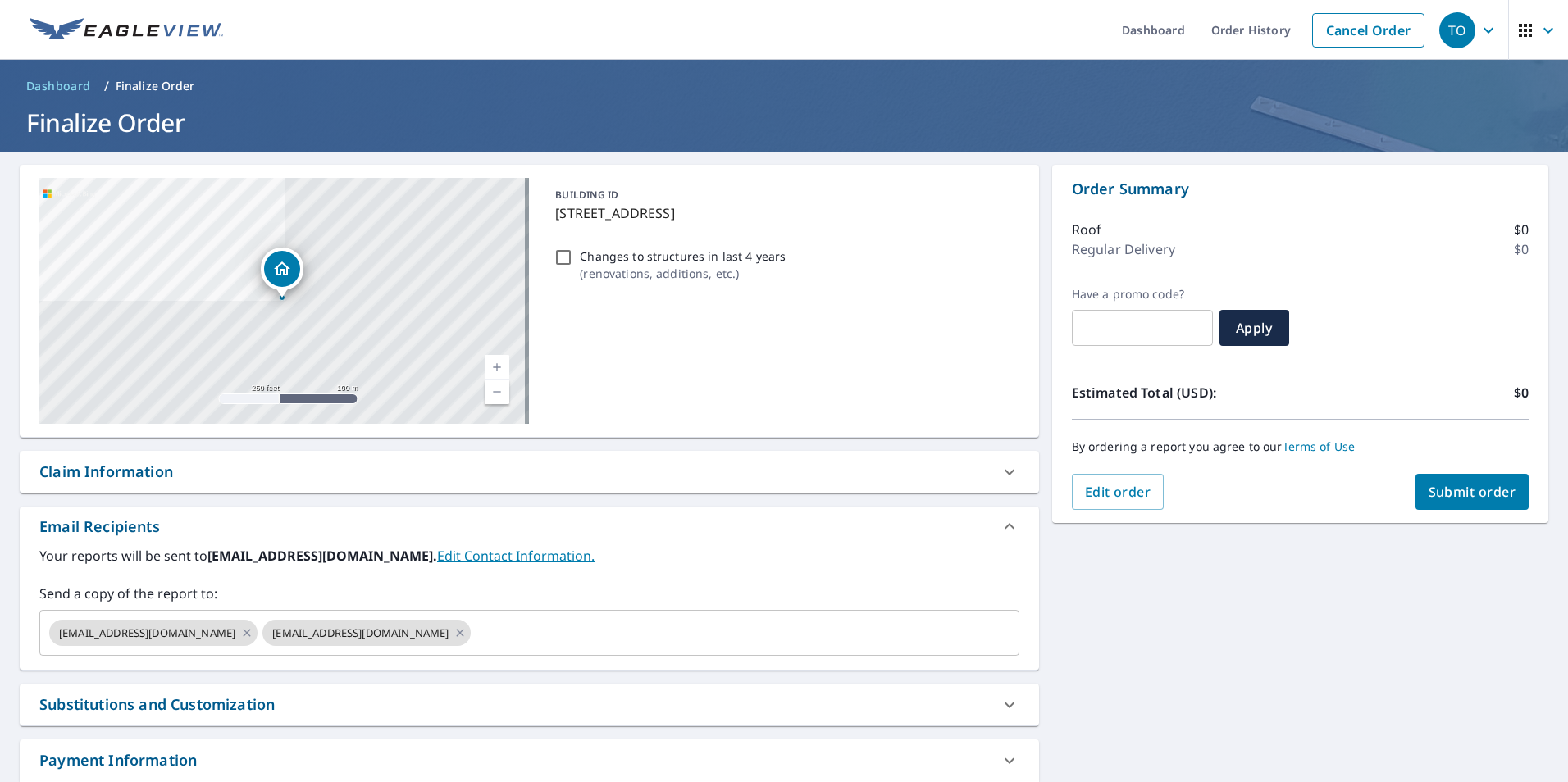
click at [1134, 647] on div "[STREET_ADDRESS] Aerial Road A standard road map Aerial A detailed look from ab…" at bounding box center [784, 498] width 1568 height 694
click at [676, 472] on div "Claim Information" at bounding box center [514, 472] width 950 height 22
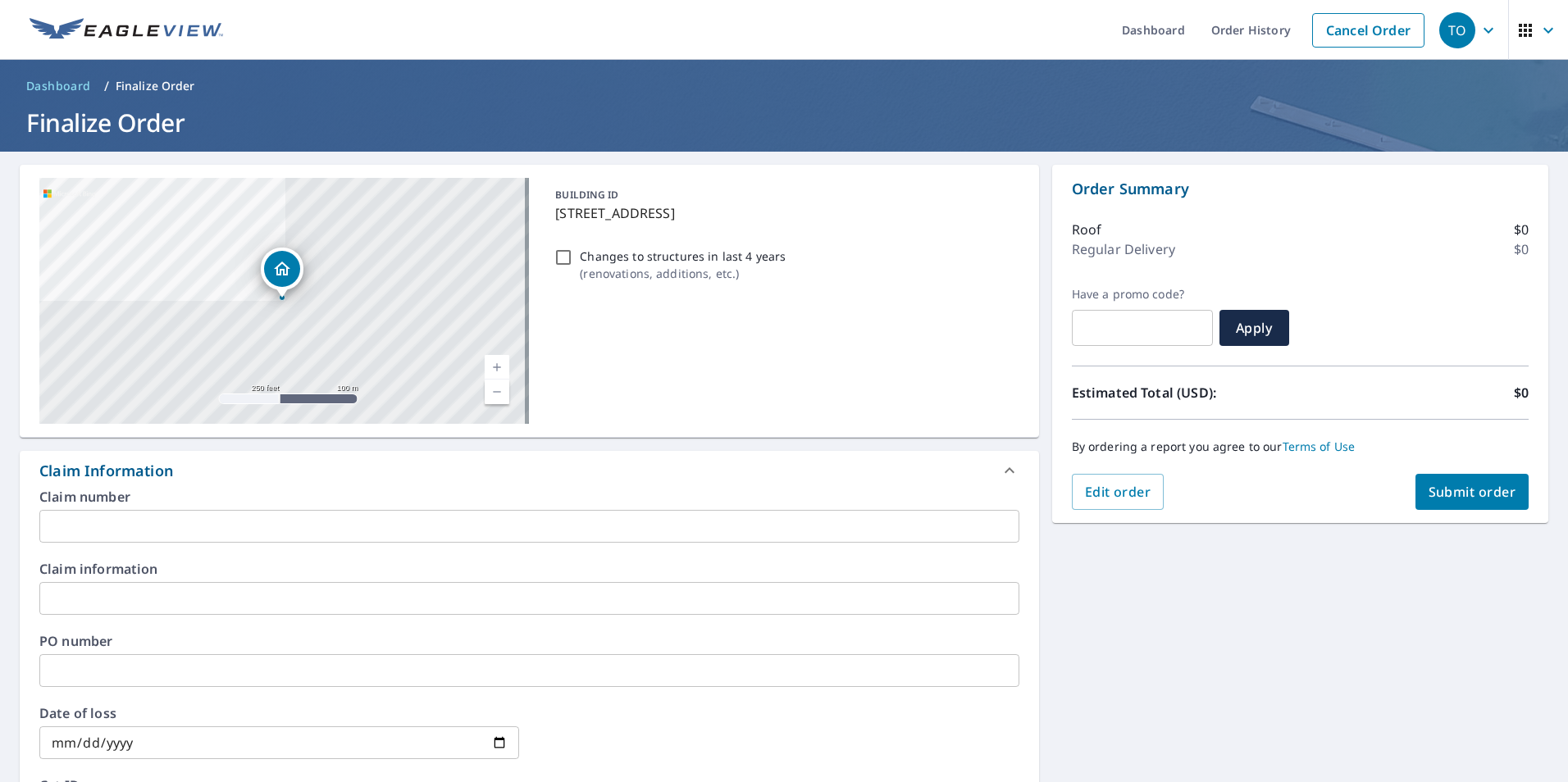
checkbox input "true"
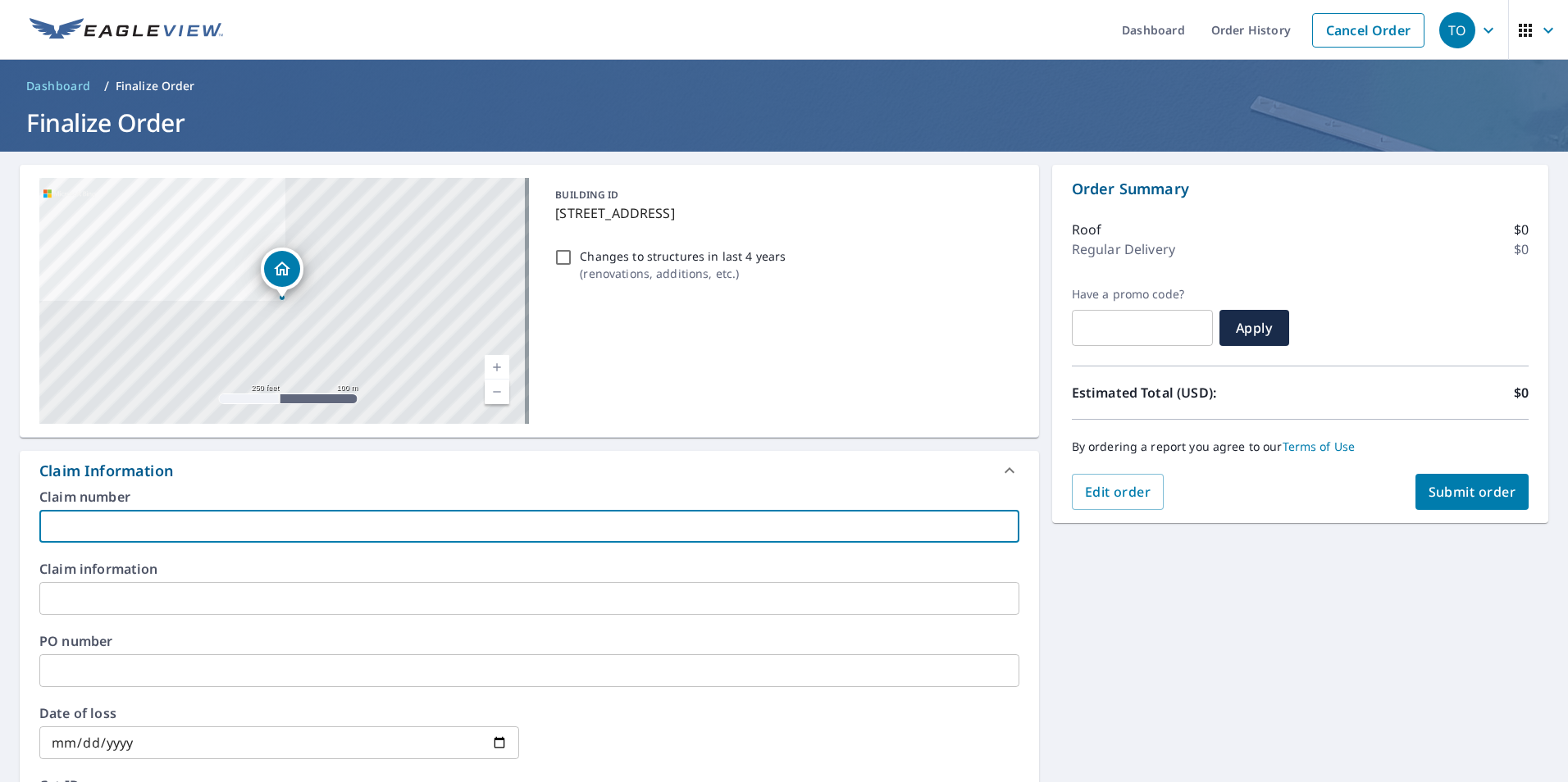
click at [327, 530] on input "text" at bounding box center [528, 526] width 980 height 32
type input "6"
checkbox input "true"
type input "65"
checkbox input "true"
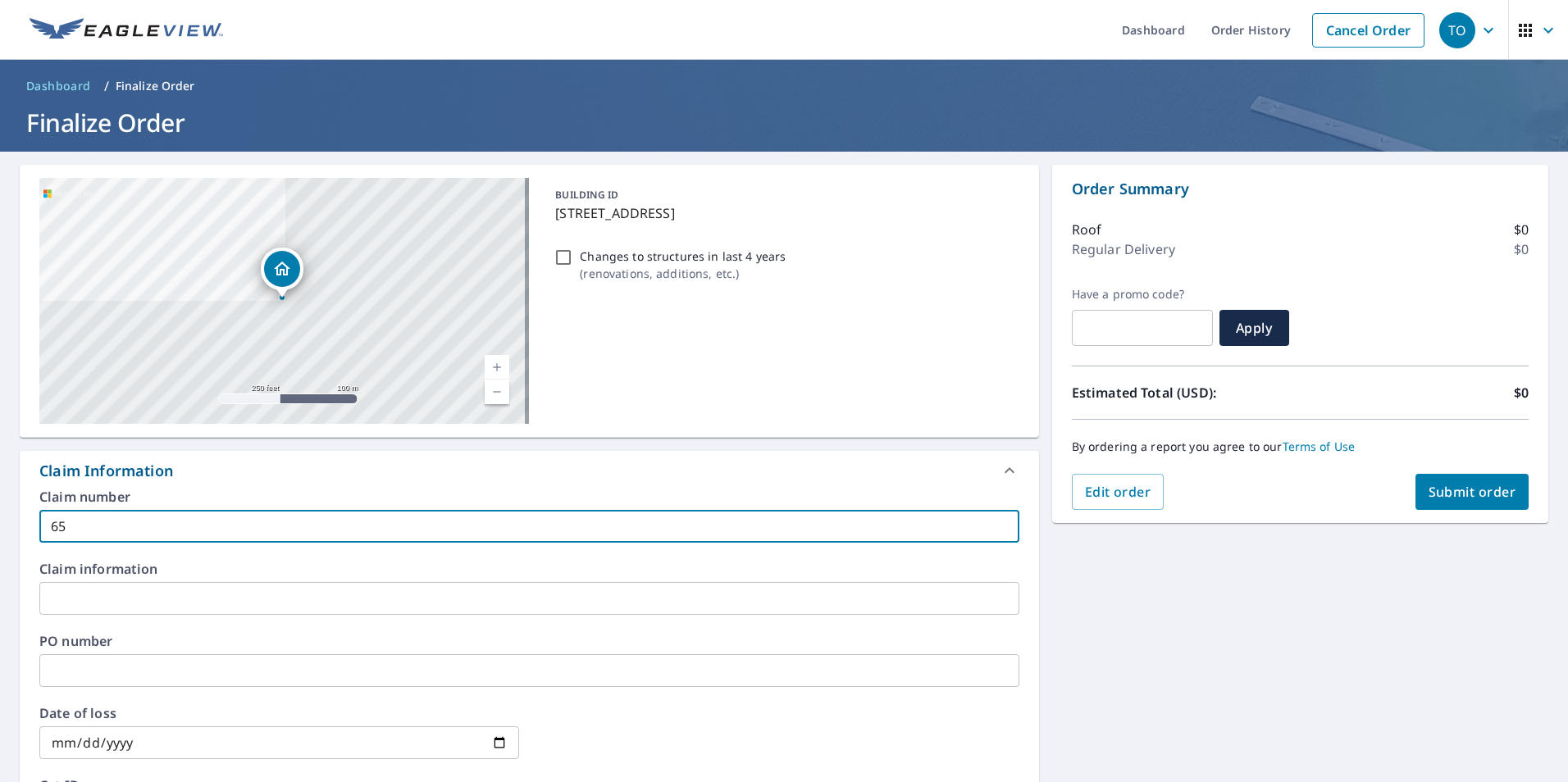
type input "651"
checkbox input "true"
type input "6515"
checkbox input "true"
type input "6515-"
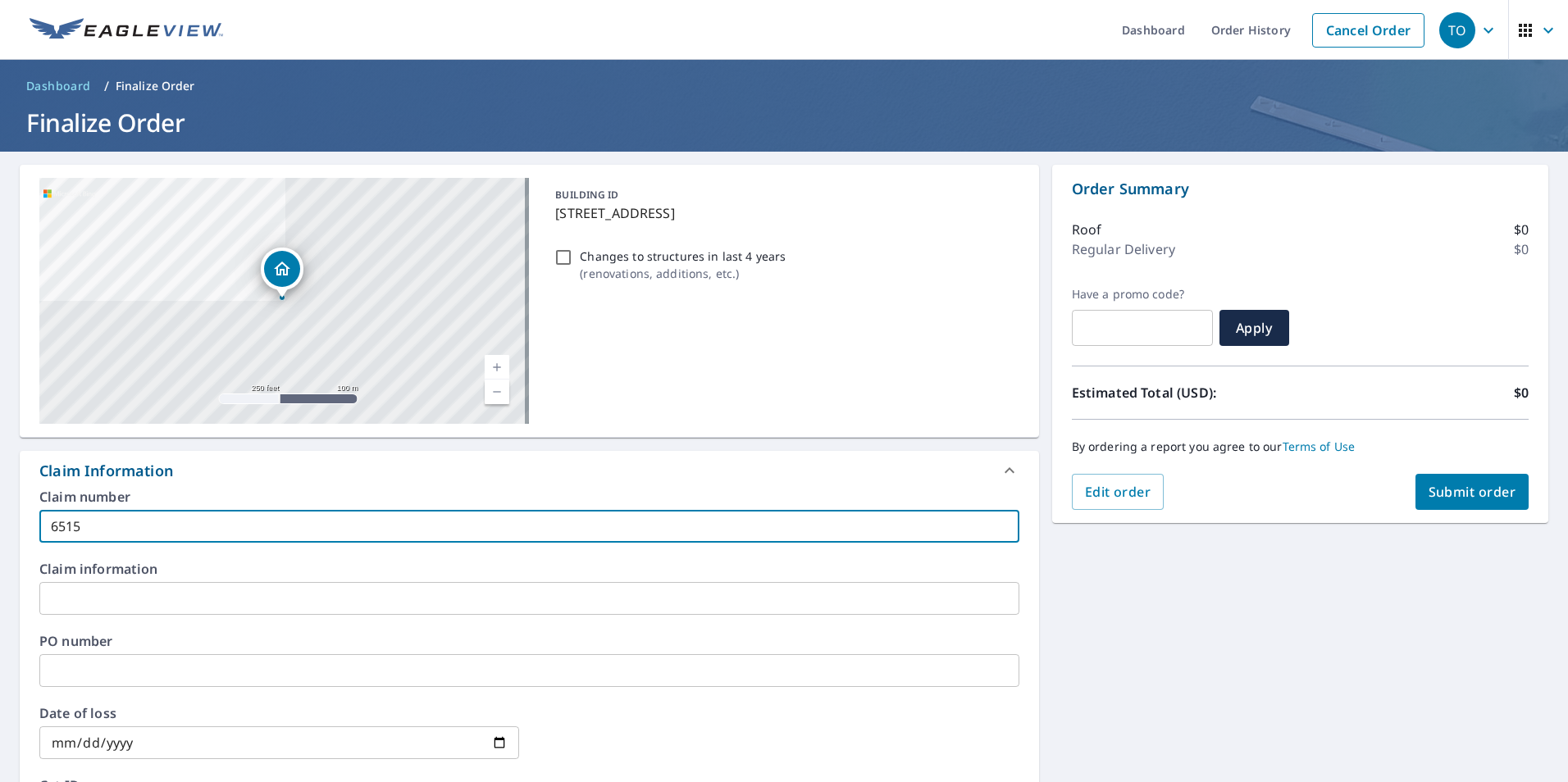
checkbox input "true"
type input "6515-2"
checkbox input "true"
type input "6515-25"
checkbox input "true"
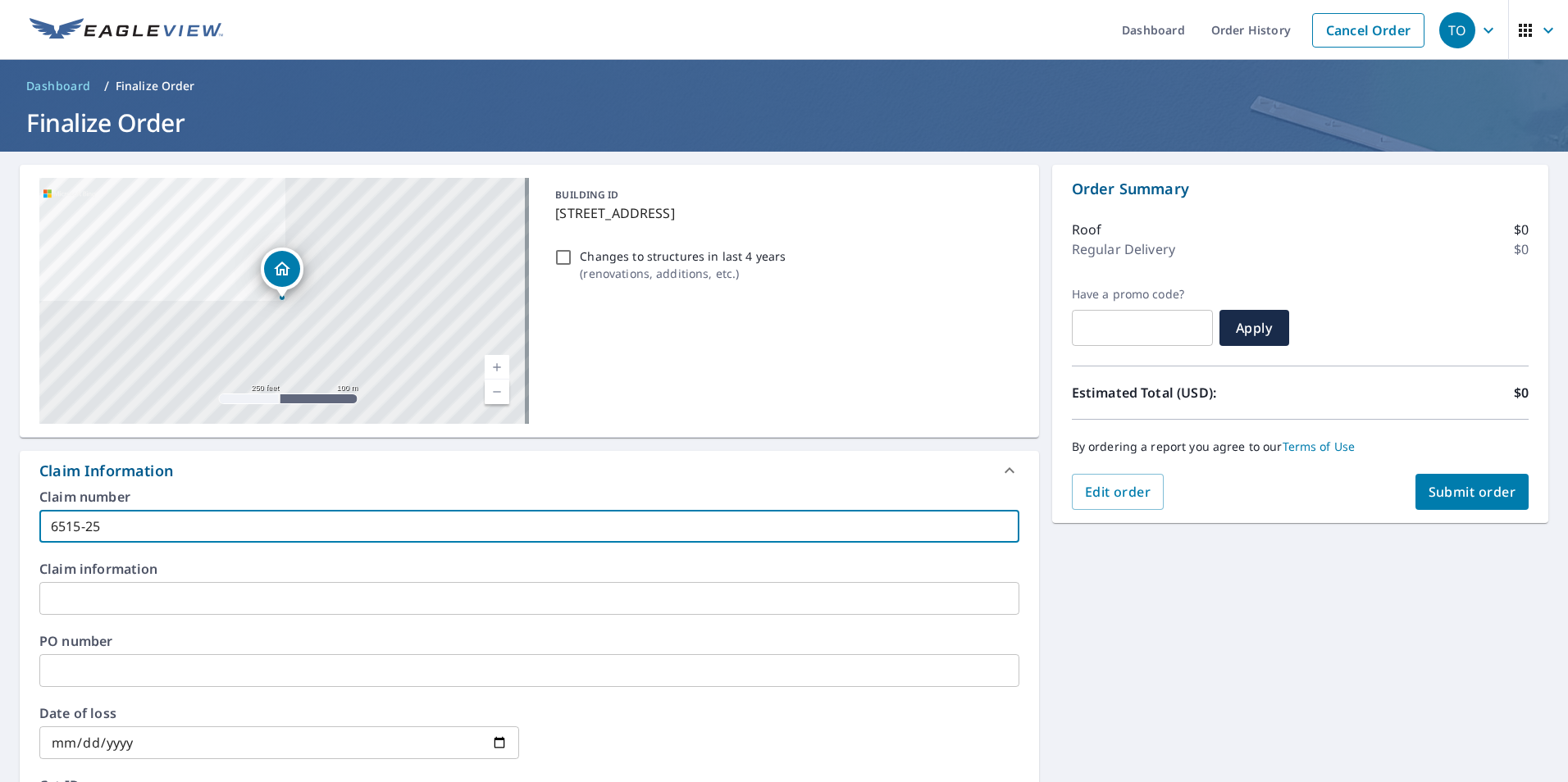
type input "6515-25-"
checkbox input "true"
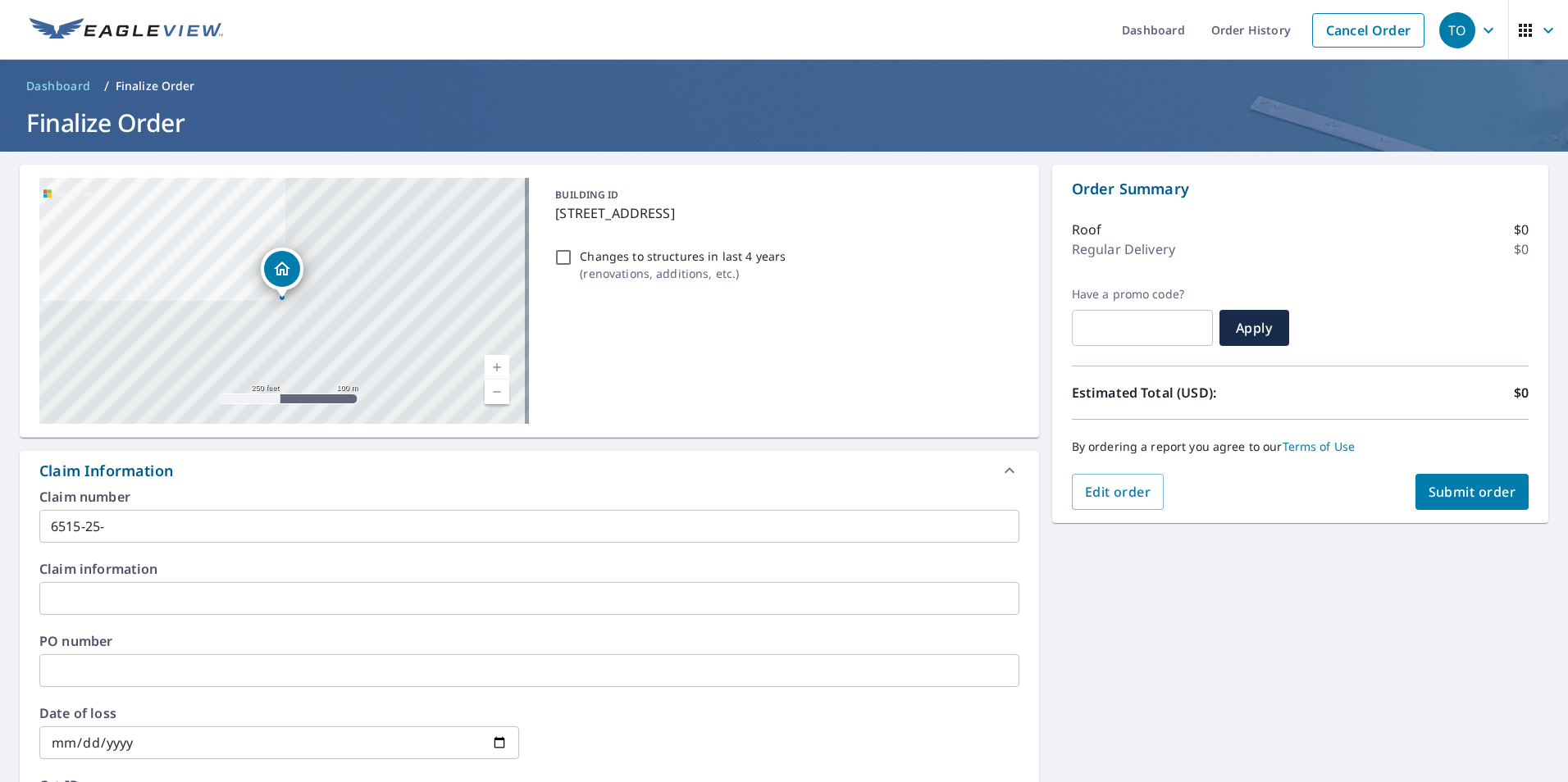
click at [258, 535] on input "6515-25-" at bounding box center [528, 526] width 980 height 32
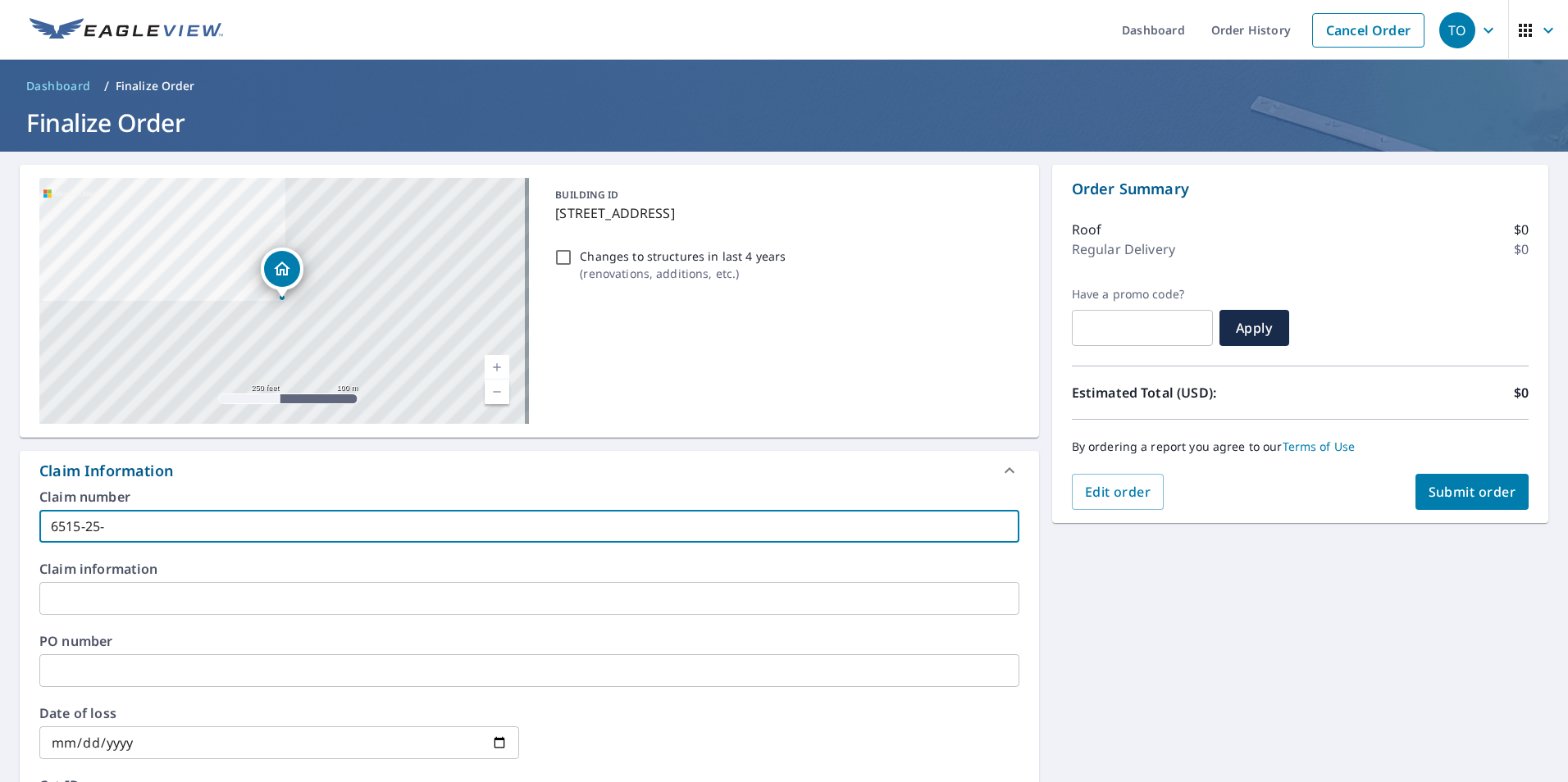
type input "6515-25-4"
checkbox input "true"
type input "6515-25-48"
checkbox input "true"
type input "[PHONE_NUMBER]"
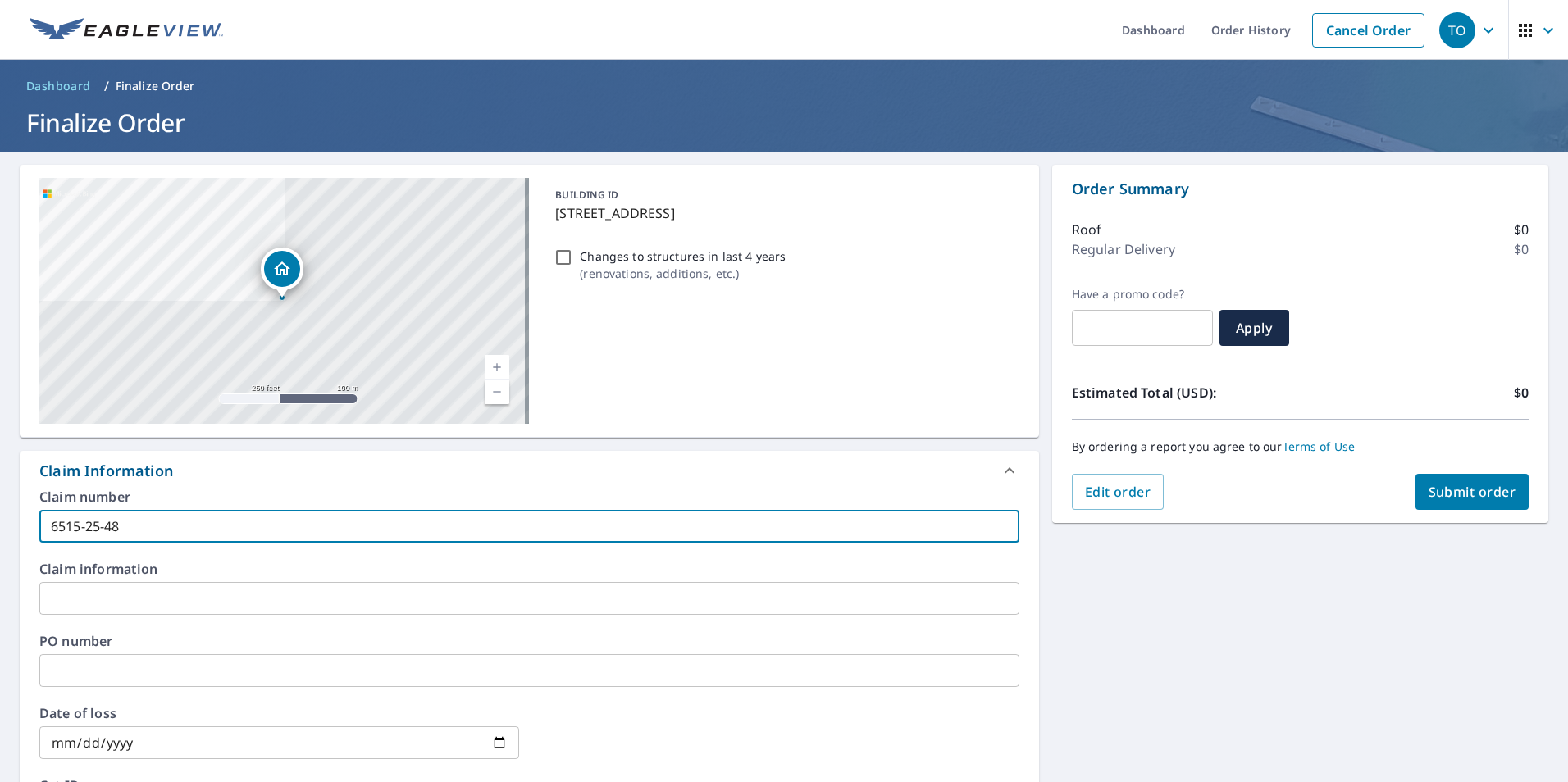
checkbox input "true"
type input "[PHONE_NUMBER]"
click at [1258, 649] on div "[STREET_ADDRESS] Aerial Road A standard road map Aerial A detailed look from ab…" at bounding box center [784, 675] width 1568 height 1047
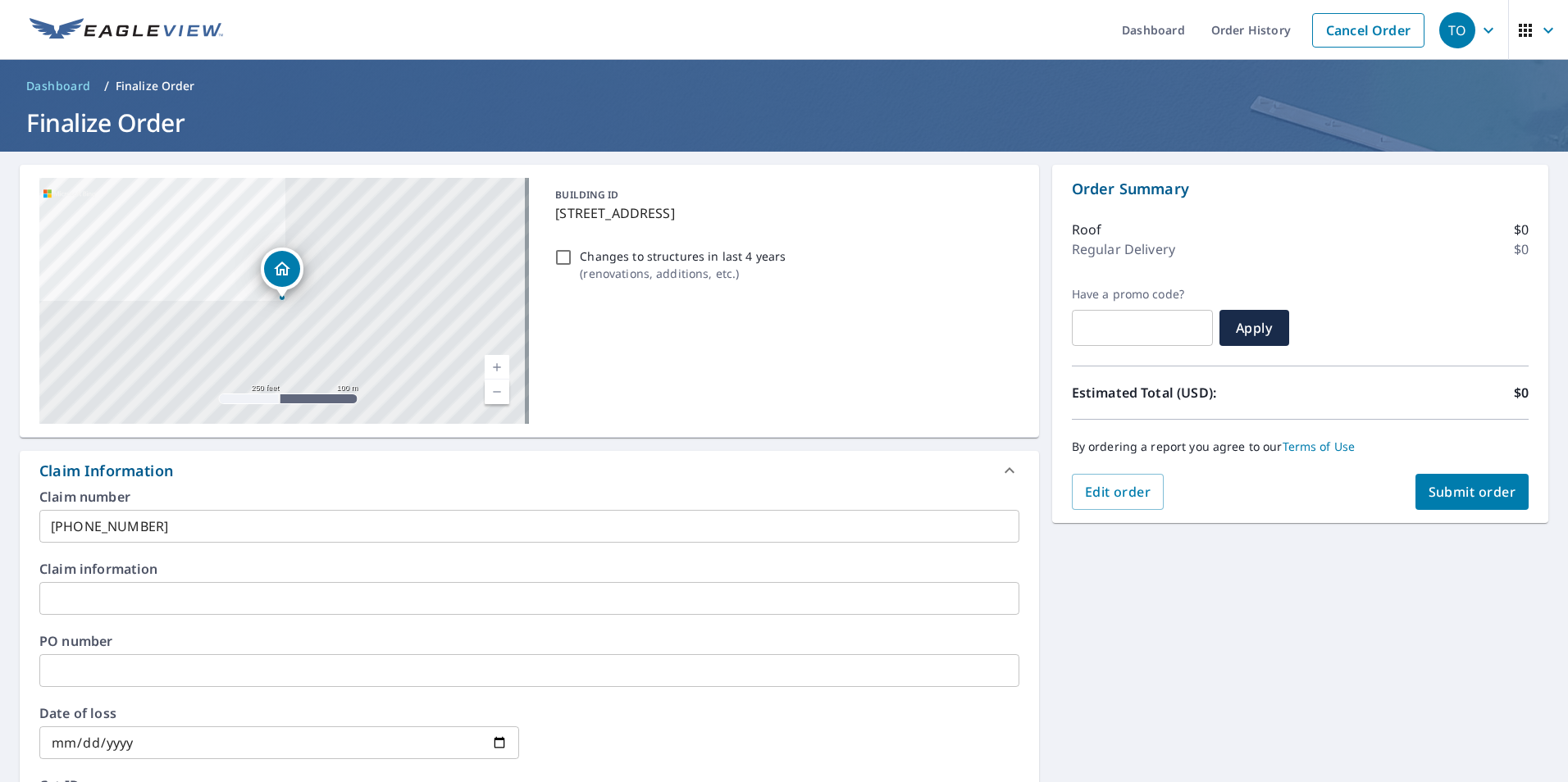
click at [1465, 486] on span "Submit order" at bounding box center [1471, 492] width 87 height 18
checkbox input "true"
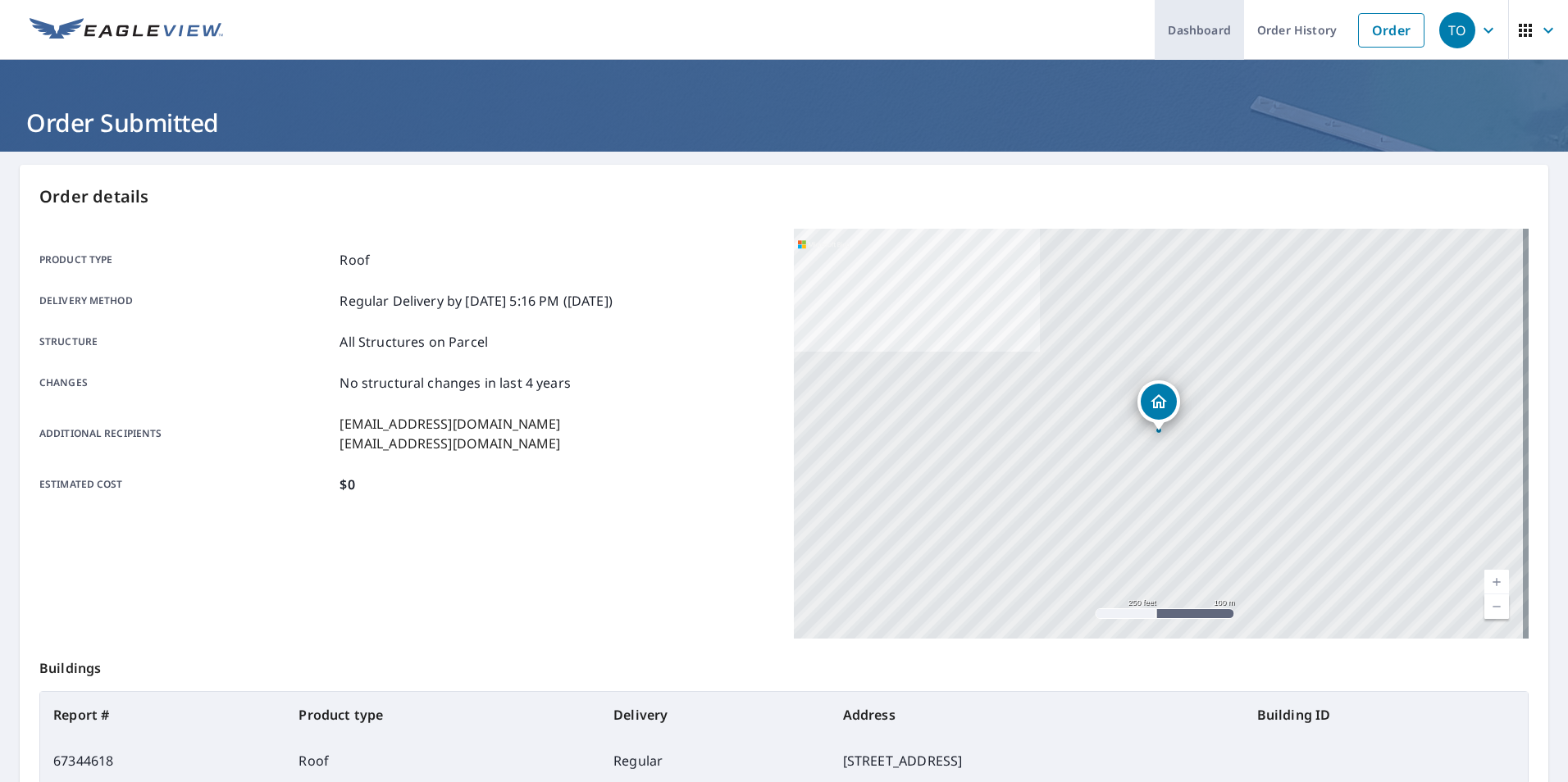
click at [1195, 28] on link "Dashboard" at bounding box center [1198, 30] width 89 height 60
